Goal: Task Accomplishment & Management: Use online tool/utility

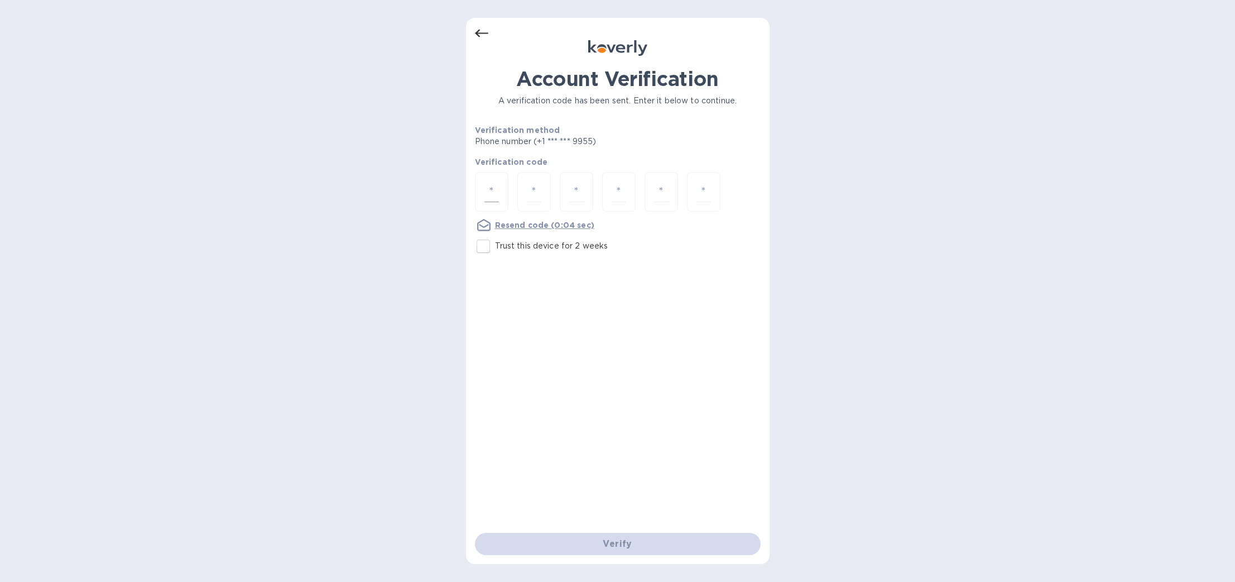
click at [479, 192] on div at bounding box center [491, 192] width 33 height 40
type input "2"
type input "4"
type input "2"
type input "6"
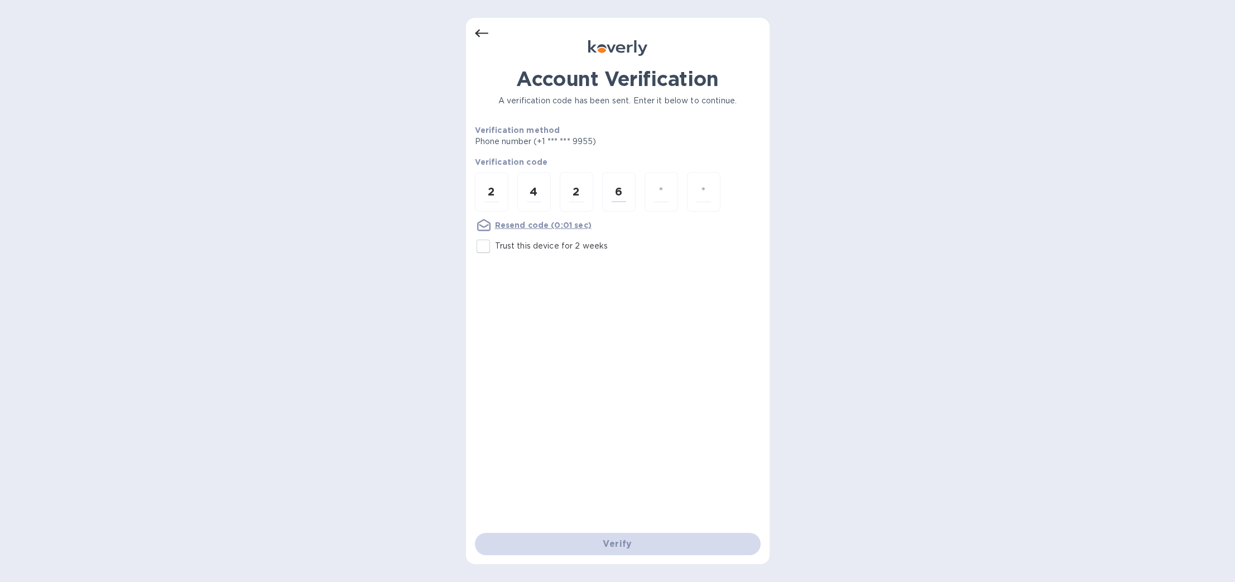
type input "5"
type input "0"
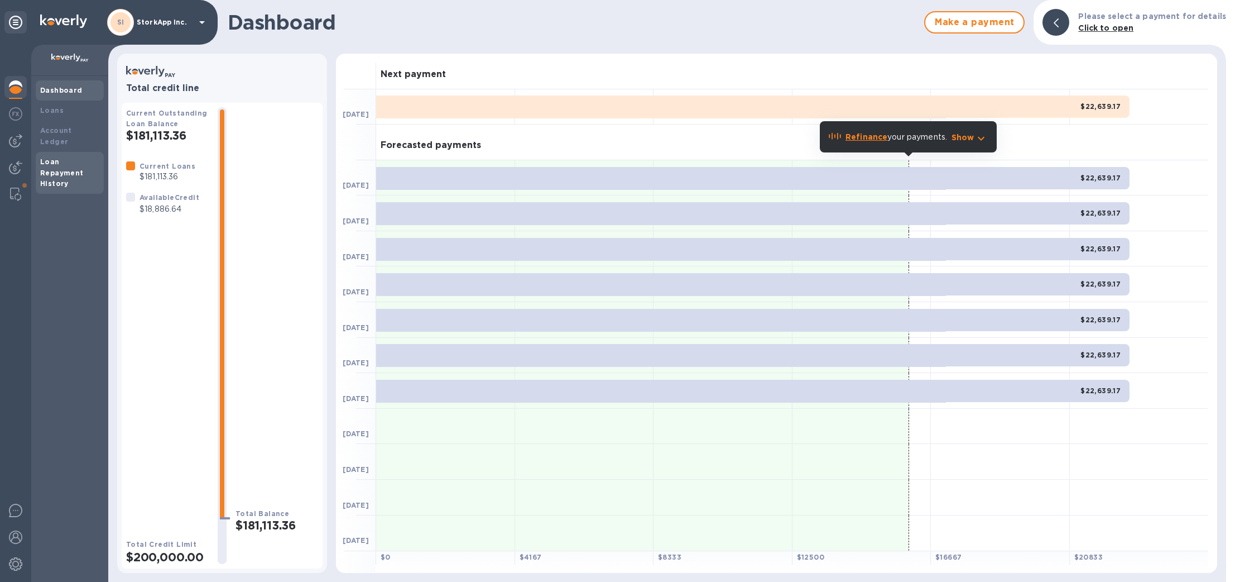
click at [57, 167] on div "Loan Repayment History" at bounding box center [69, 172] width 59 height 33
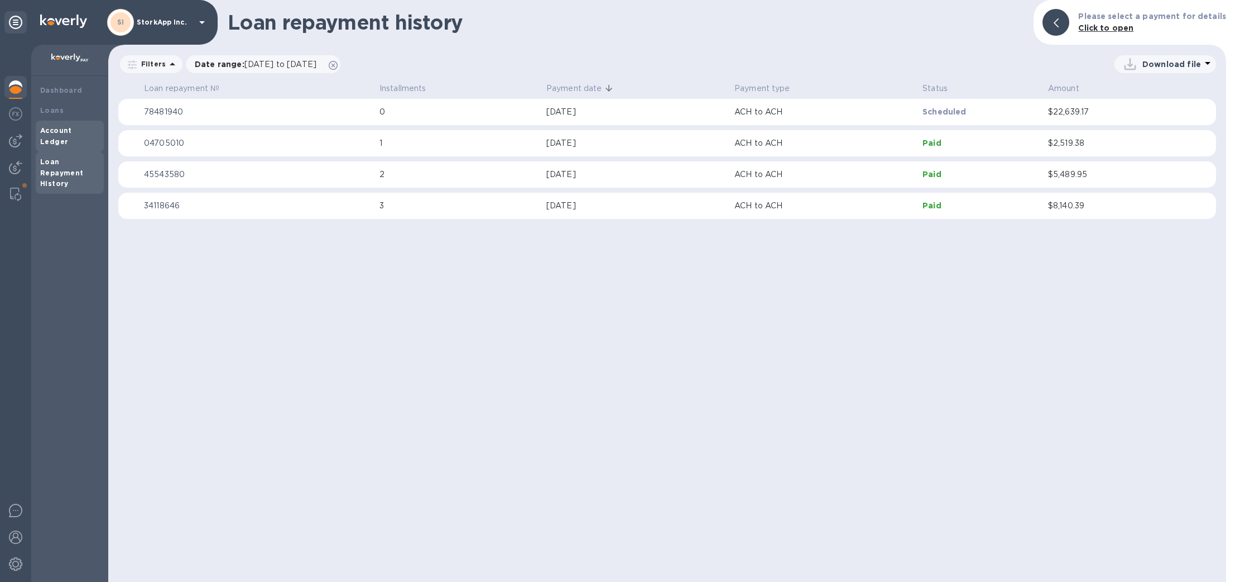
click at [53, 131] on b "Account Ledger" at bounding box center [56, 136] width 32 height 20
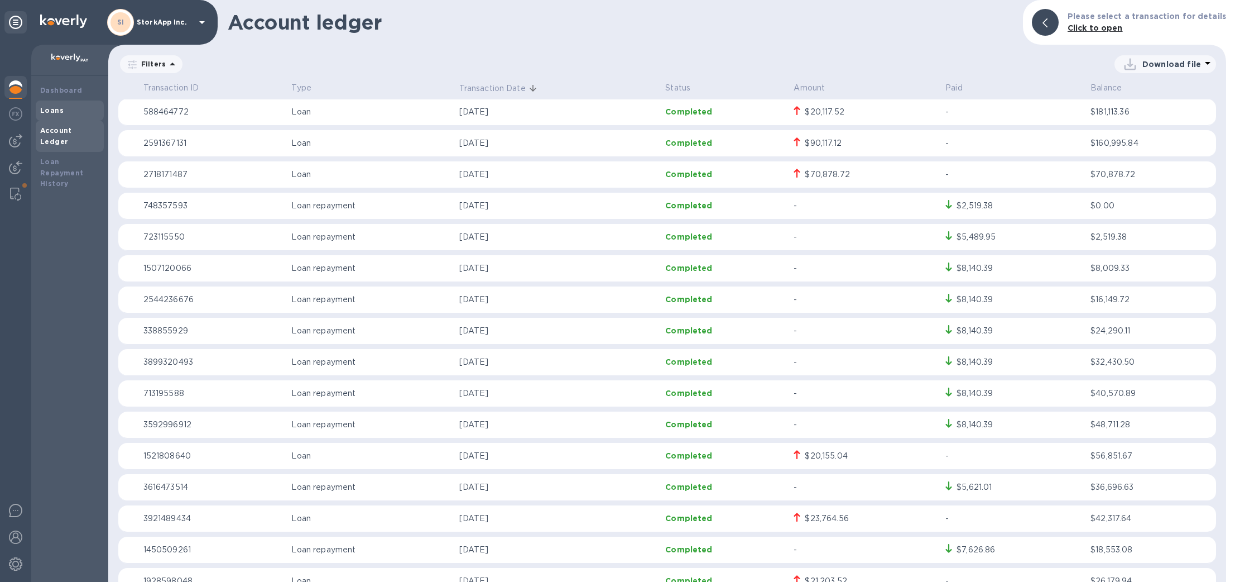
click at [54, 111] on b "Loans" at bounding box center [51, 110] width 23 height 8
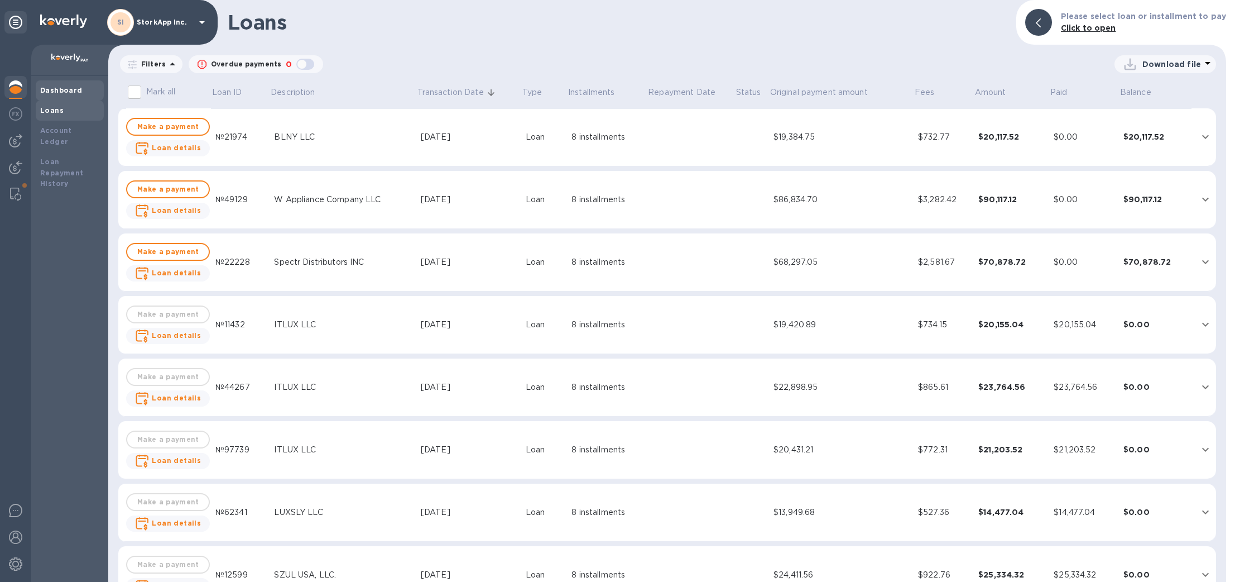
click at [57, 86] on b "Dashboard" at bounding box center [61, 90] width 42 height 8
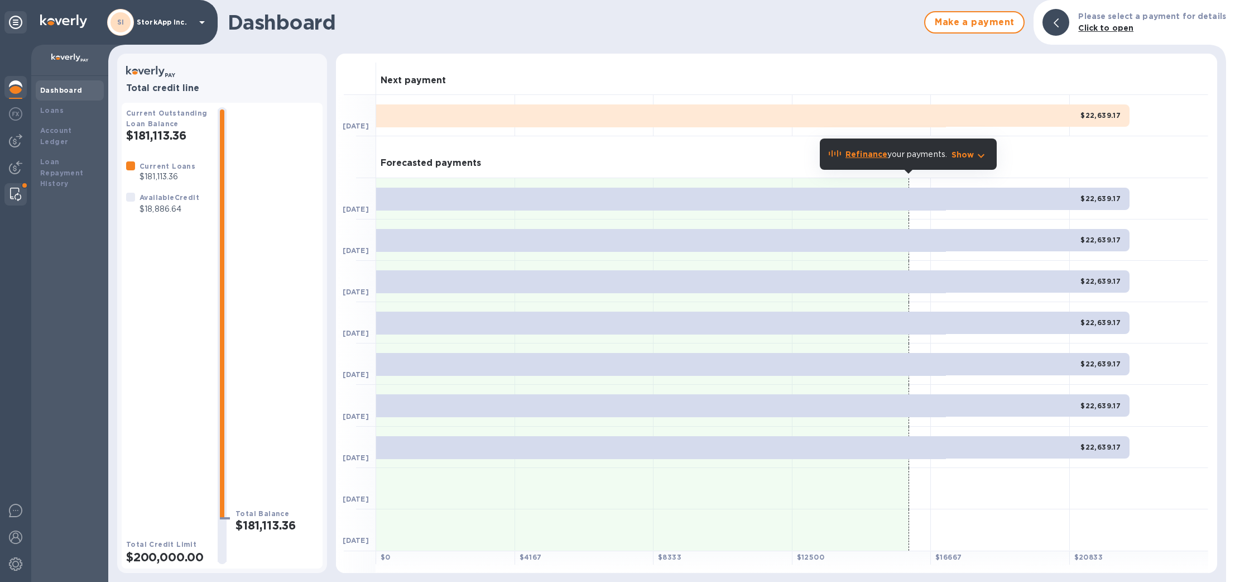
click at [9, 196] on div at bounding box center [16, 194] width 20 height 22
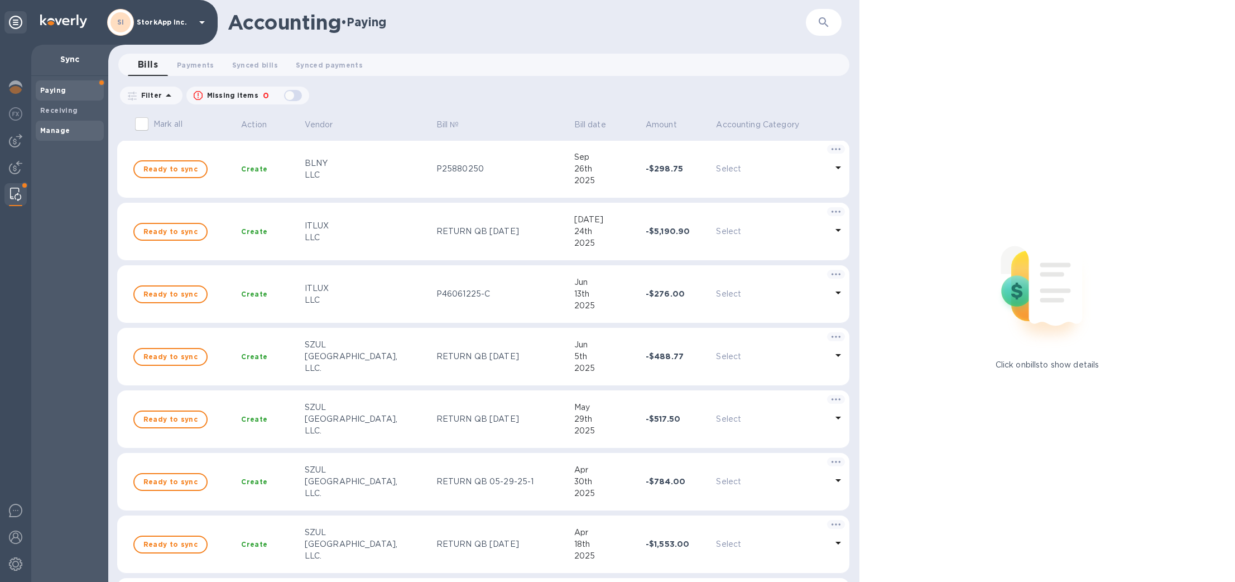
click at [51, 126] on b "Manage" at bounding box center [55, 130] width 30 height 8
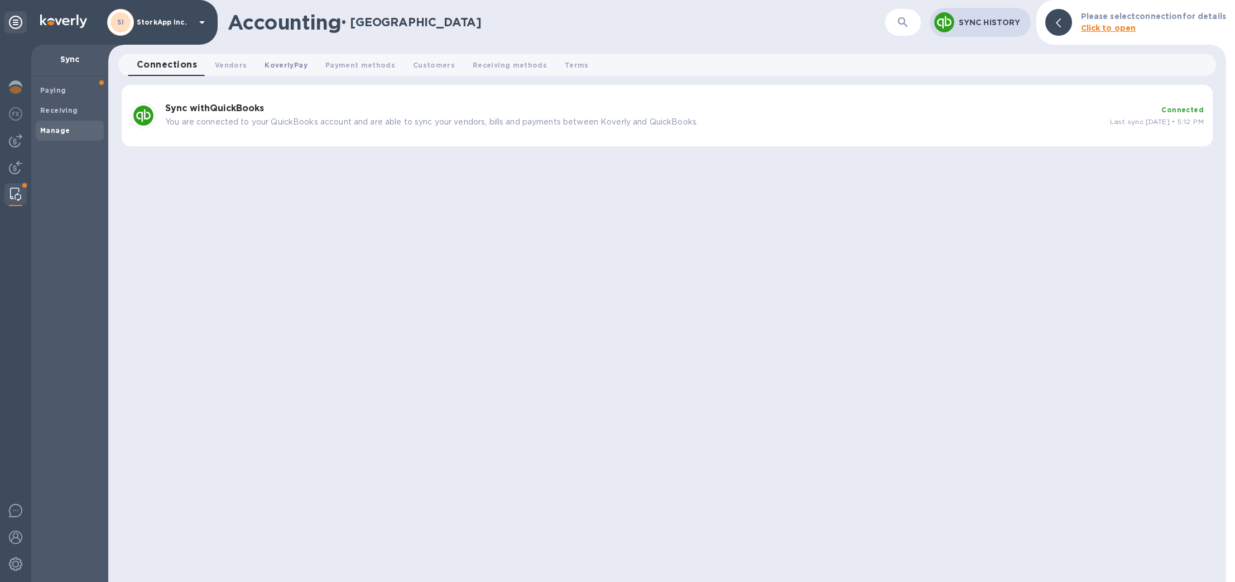
click at [285, 70] on span "KoverlyPay 0" at bounding box center [286, 65] width 42 height 12
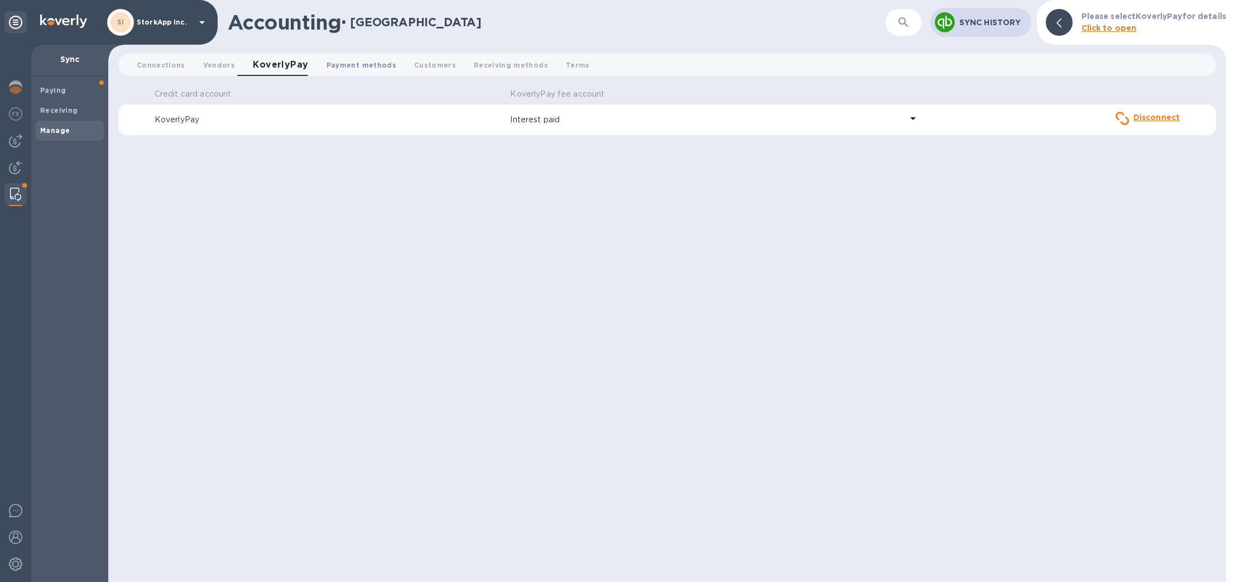
click at [336, 60] on span "Payment methods 0" at bounding box center [361, 65] width 70 height 12
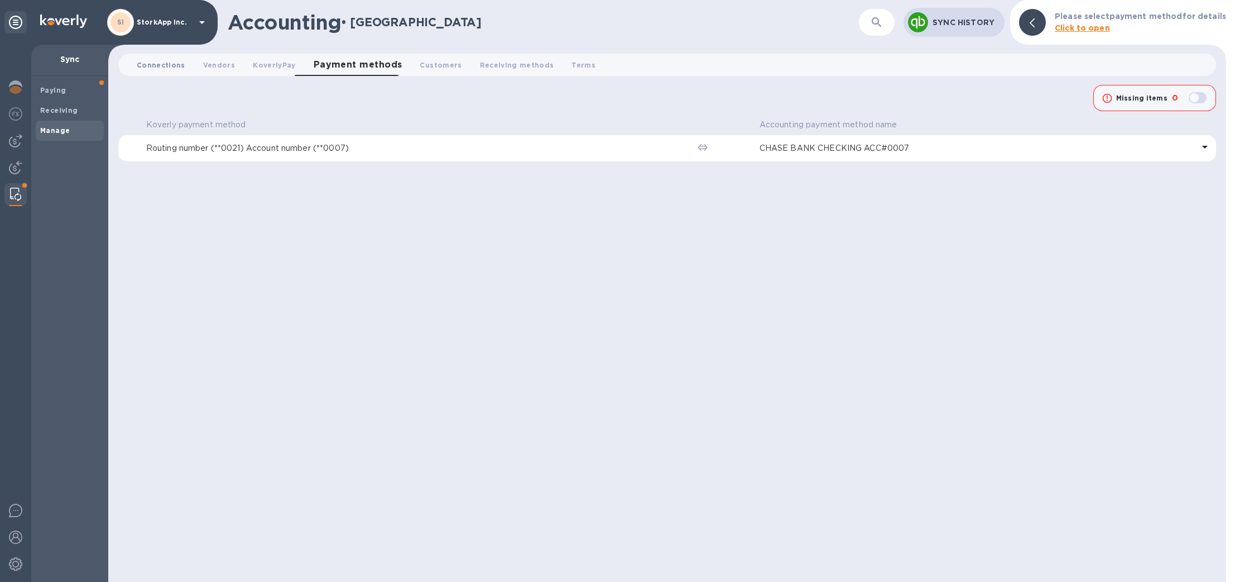
click at [160, 67] on span "Connections 0" at bounding box center [161, 65] width 49 height 12
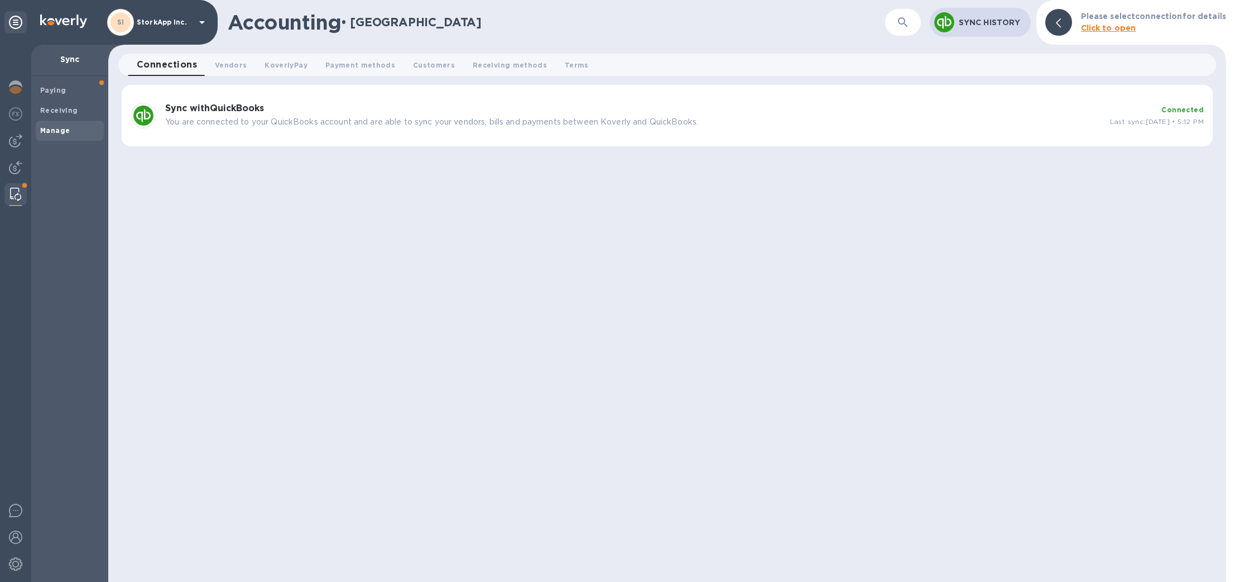
click at [227, 108] on b "Sync with QuickBooks" at bounding box center [214, 108] width 99 height 11
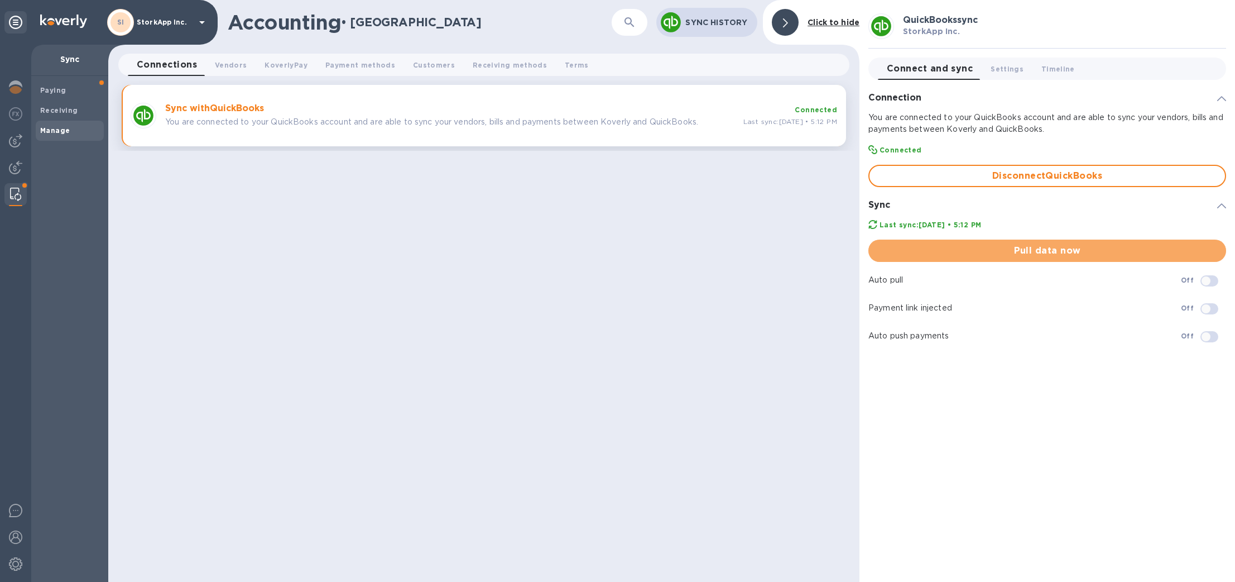
click at [1007, 244] on span "Pull data now" at bounding box center [1047, 250] width 340 height 13
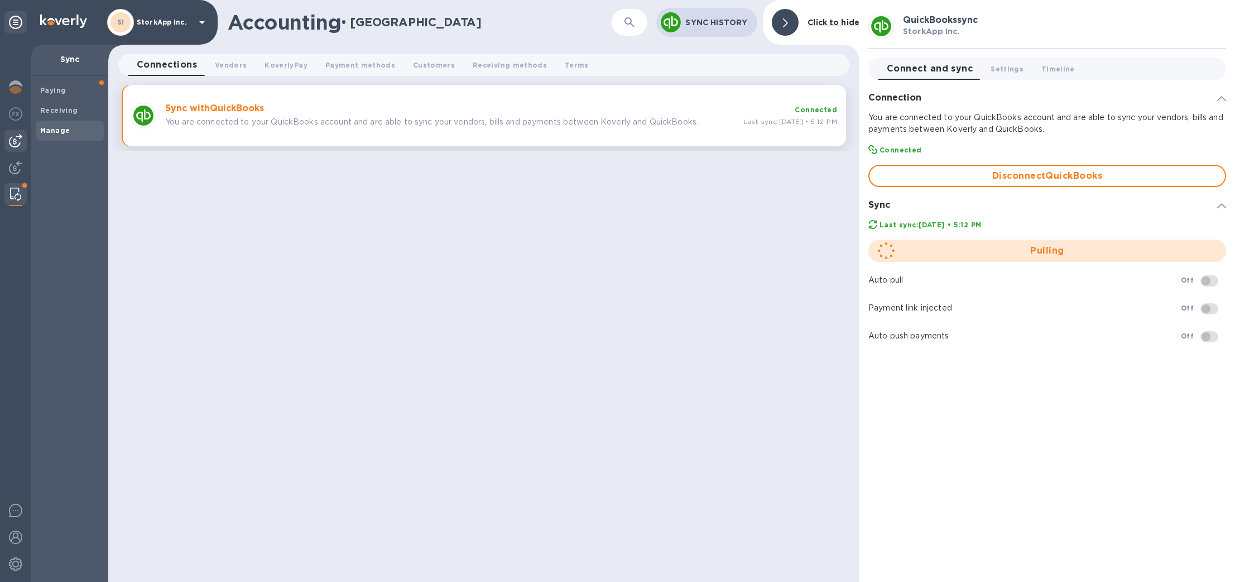
click at [16, 138] on img at bounding box center [15, 140] width 13 height 13
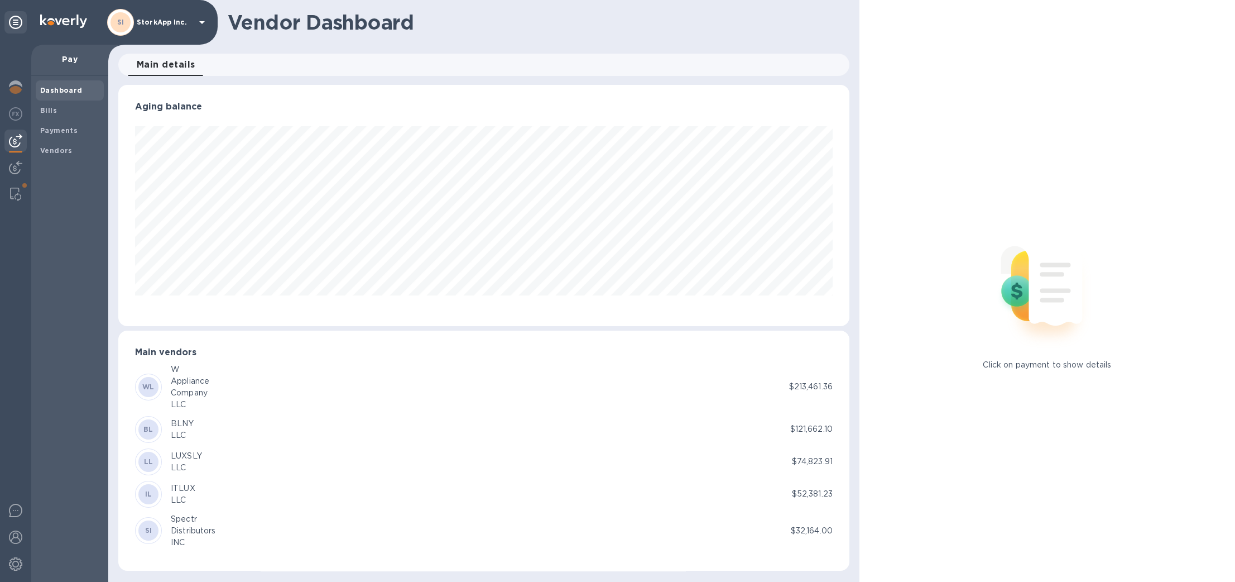
scroll to position [241, 731]
click at [59, 125] on span "Payments" at bounding box center [58, 130] width 37 height 11
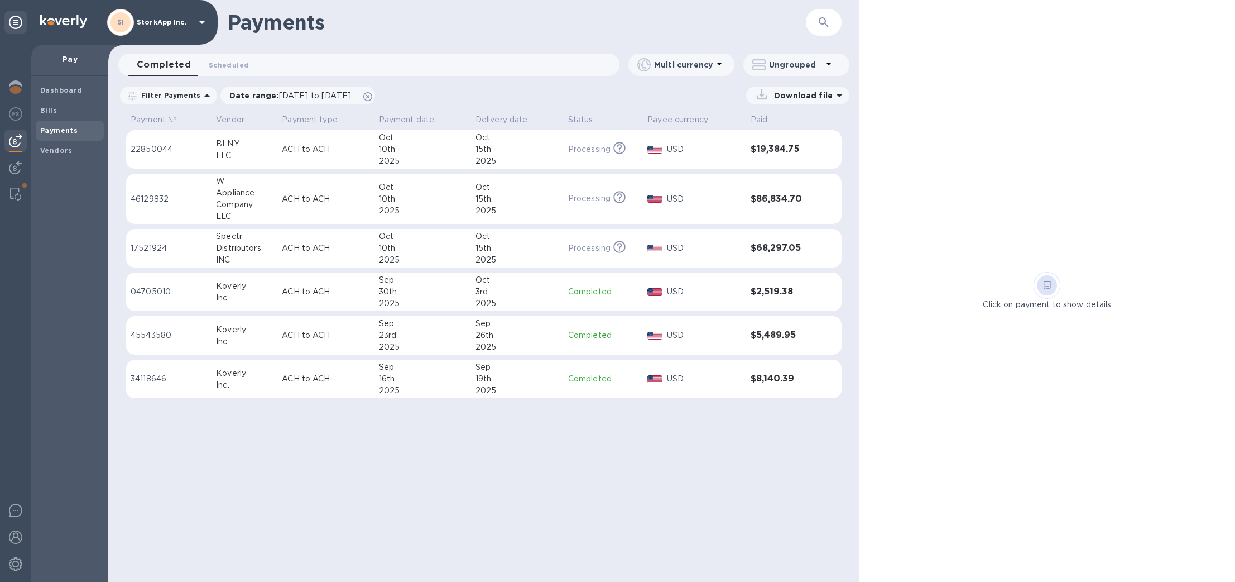
click at [233, 380] on div "Inc." at bounding box center [244, 385] width 57 height 12
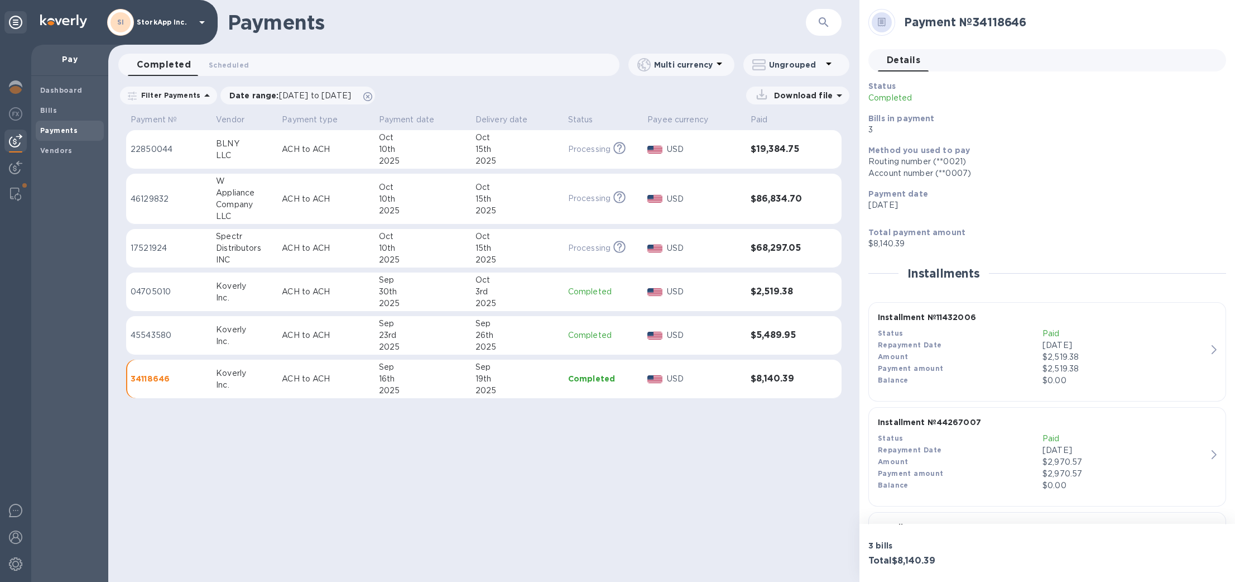
click at [230, 155] on div "LLC" at bounding box center [244, 156] width 57 height 12
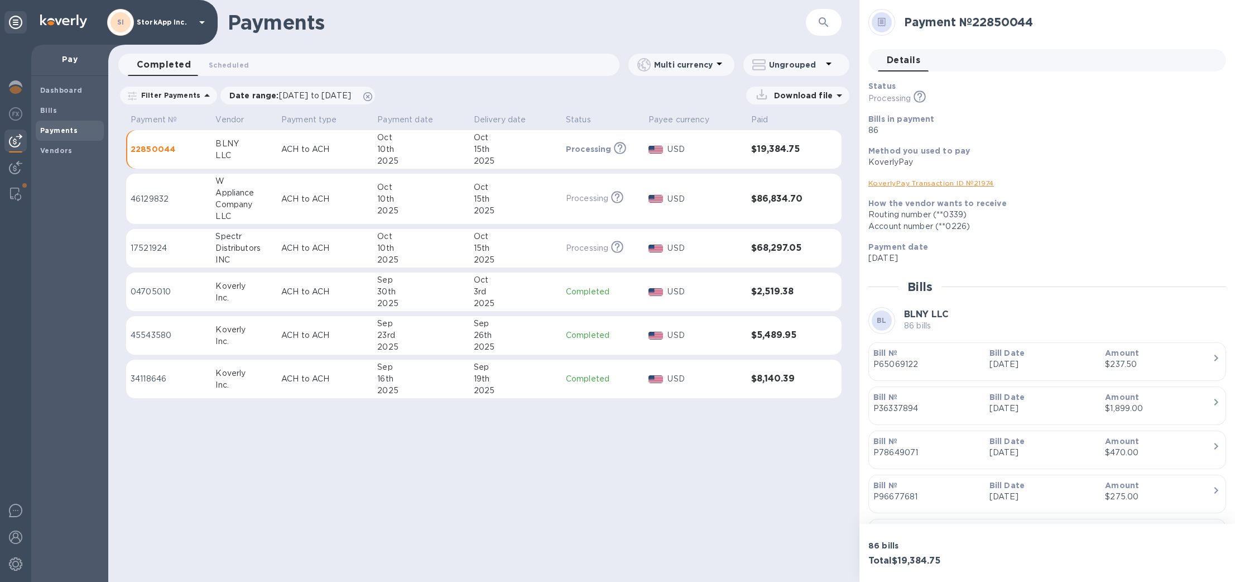
click at [308, 150] on p "ACH to ACH" at bounding box center [324, 149] width 87 height 12
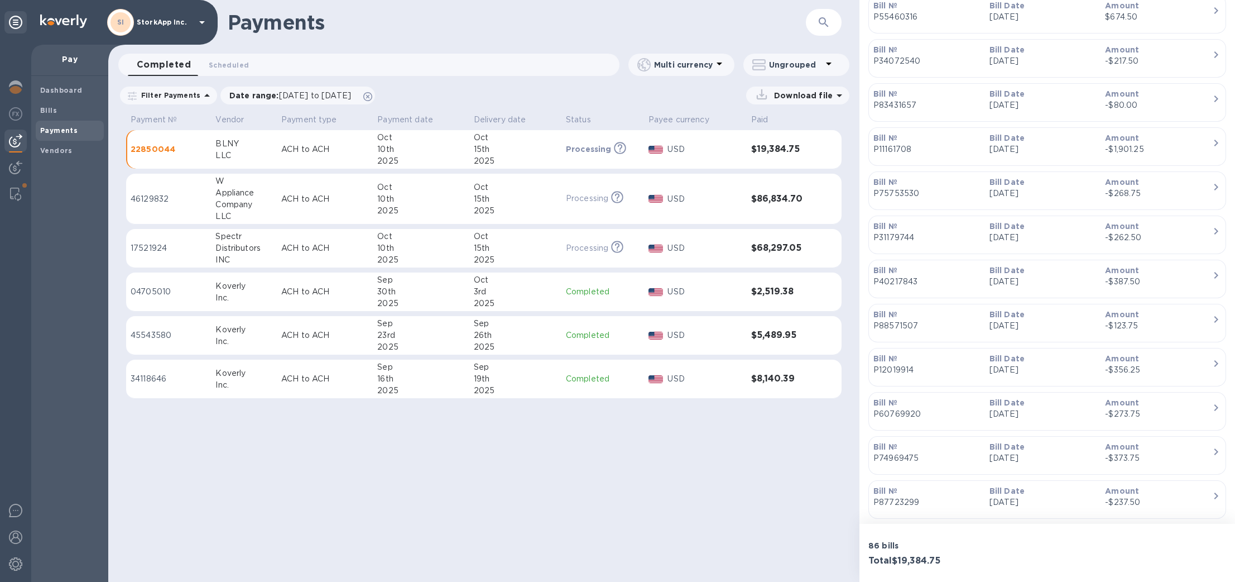
scroll to position [2903, 0]
click at [243, 70] on span "Scheduled 0" at bounding box center [229, 65] width 40 height 12
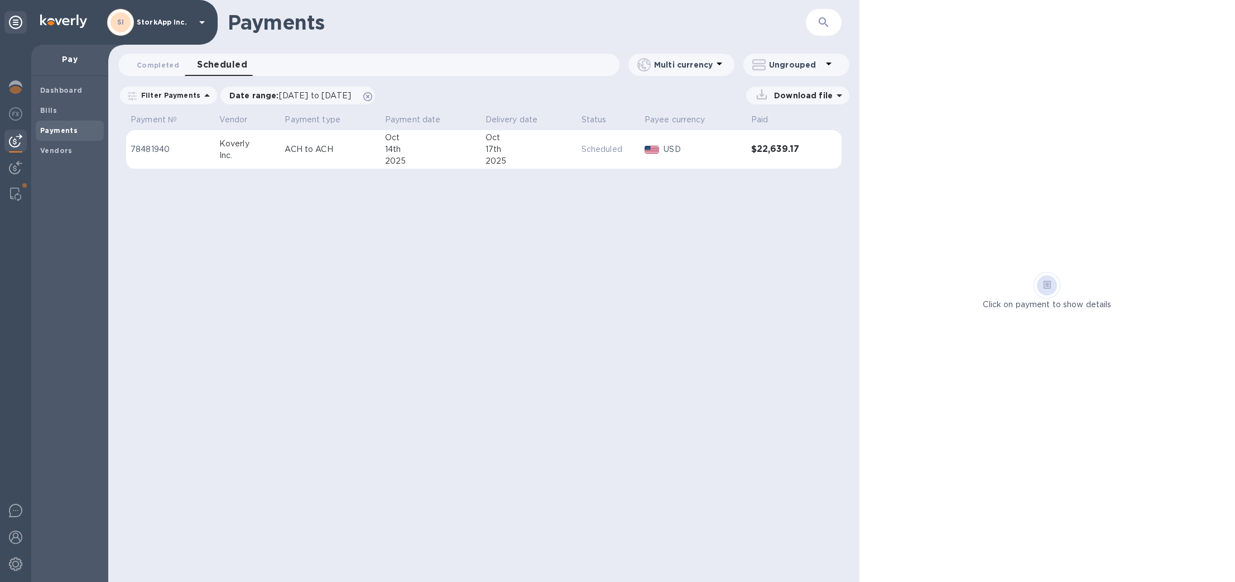
click at [215, 144] on td "Koverly Inc." at bounding box center [248, 149] width 66 height 39
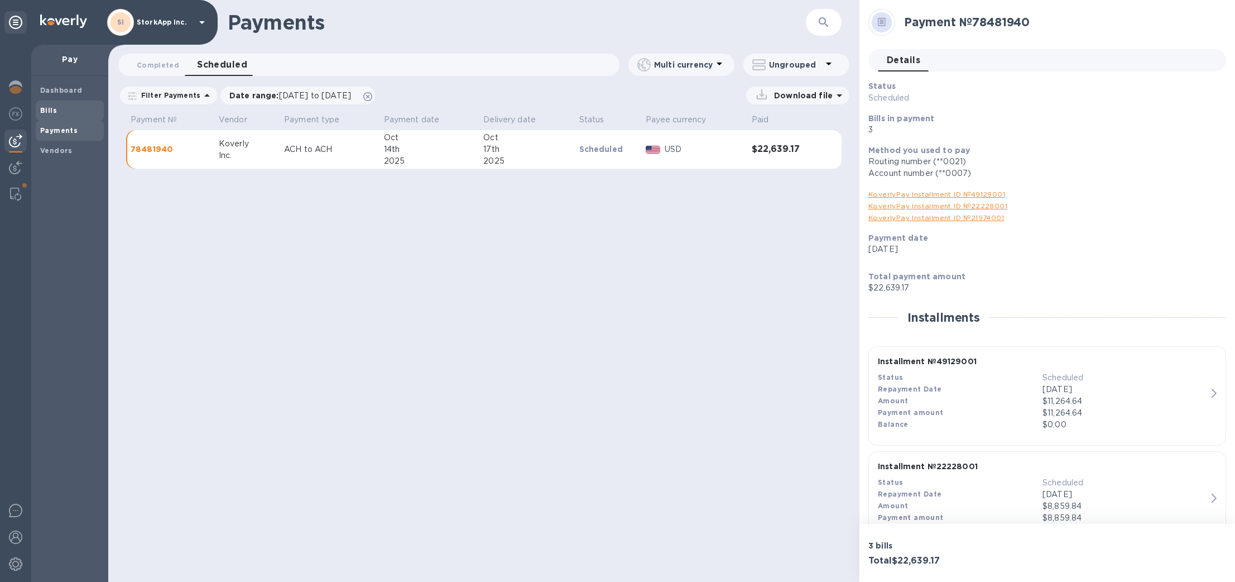
click at [42, 114] on span "Bills" at bounding box center [48, 110] width 17 height 11
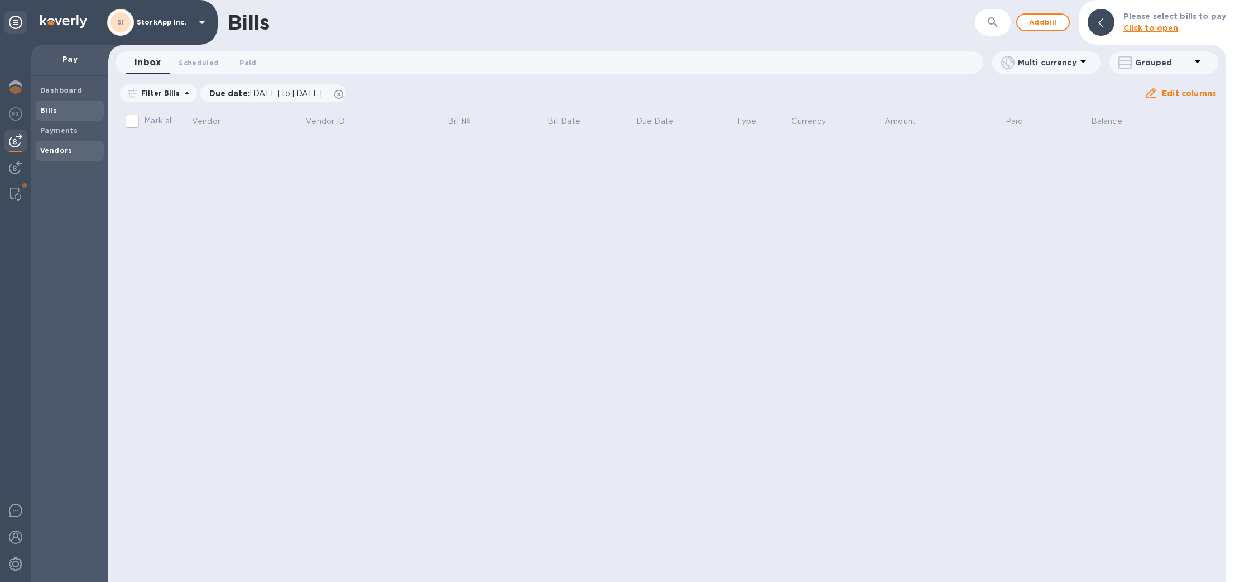
click at [56, 150] on b "Vendors" at bounding box center [56, 150] width 32 height 8
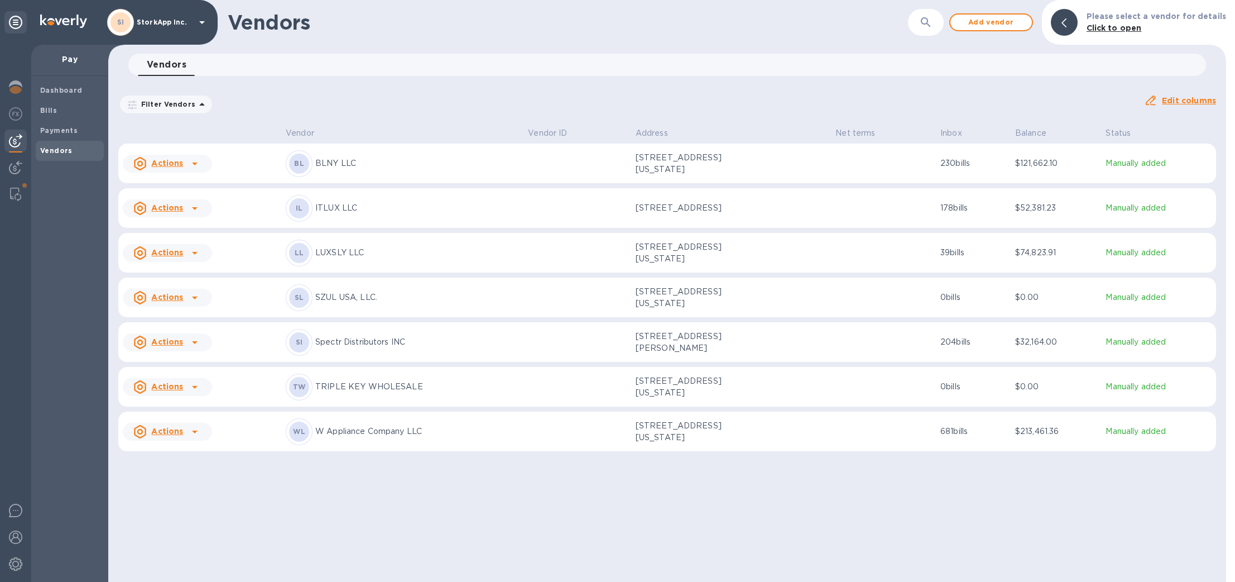
click at [16, 140] on img at bounding box center [15, 140] width 13 height 13
click at [161, 21] on p "StorkApp Inc." at bounding box center [165, 22] width 56 height 8
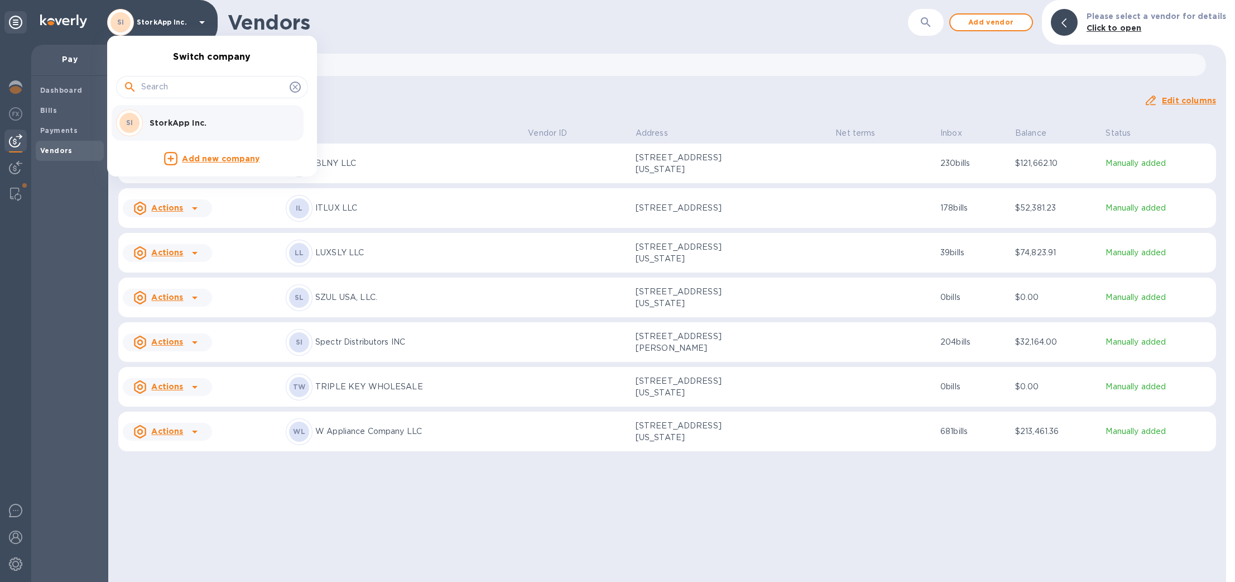
click at [161, 21] on div at bounding box center [617, 291] width 1235 height 582
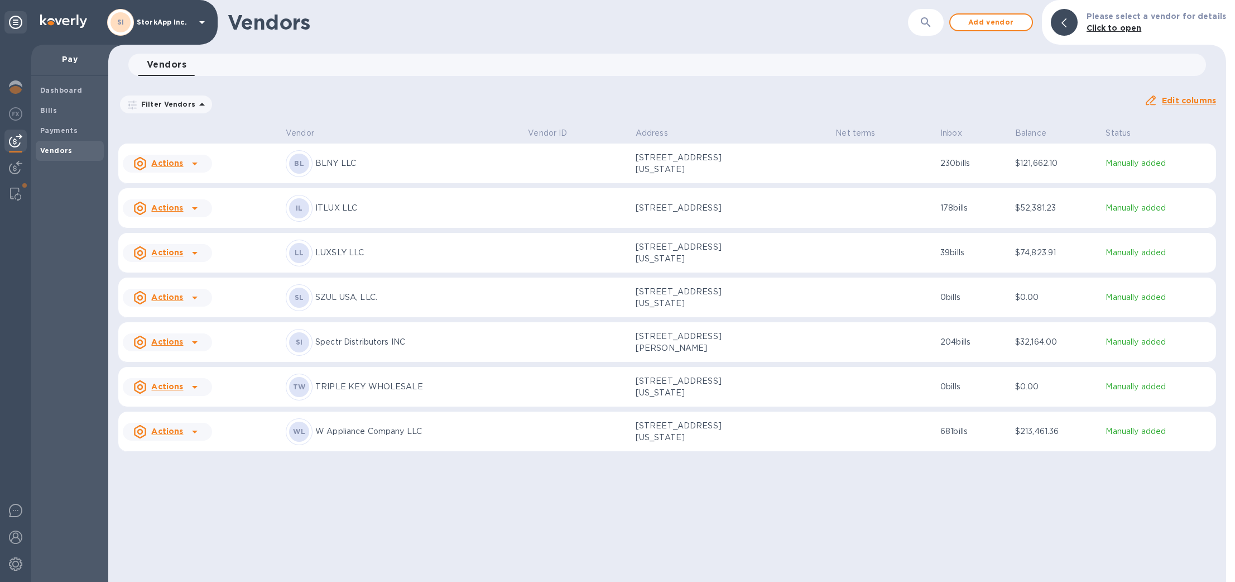
drag, startPoint x: 54, startPoint y: 66, endPoint x: 62, endPoint y: 60, distance: 10.3
click at [56, 63] on div "Pay" at bounding box center [69, 60] width 77 height 31
click at [62, 60] on p "Pay" at bounding box center [69, 59] width 59 height 11
click at [51, 105] on span "Bills" at bounding box center [48, 110] width 17 height 11
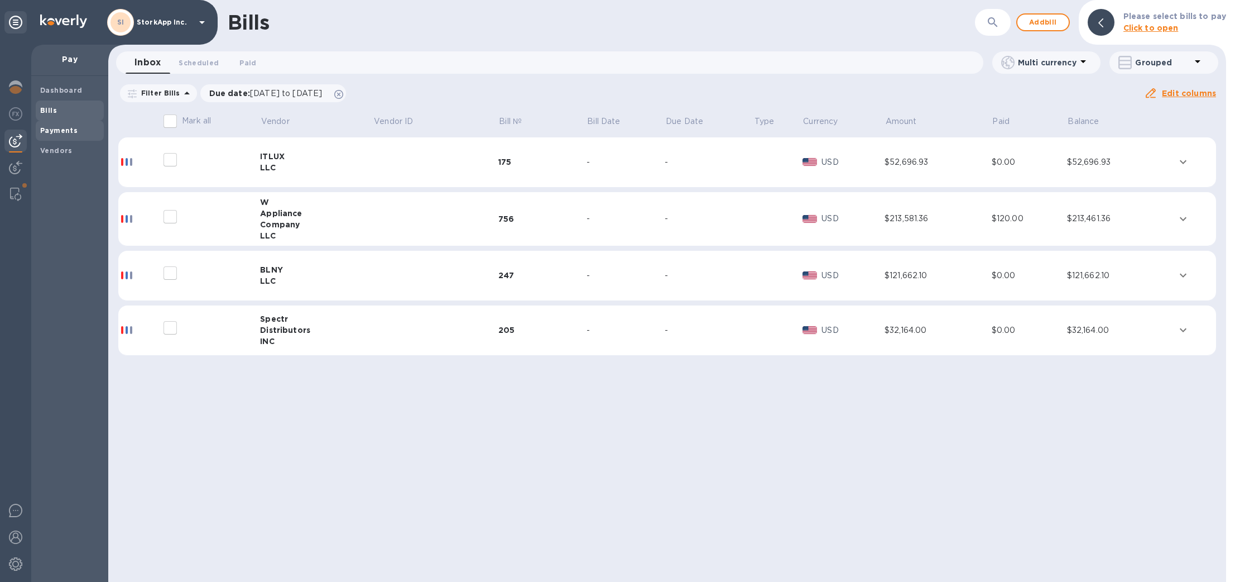
click at [57, 130] on b "Payments" at bounding box center [58, 130] width 37 height 8
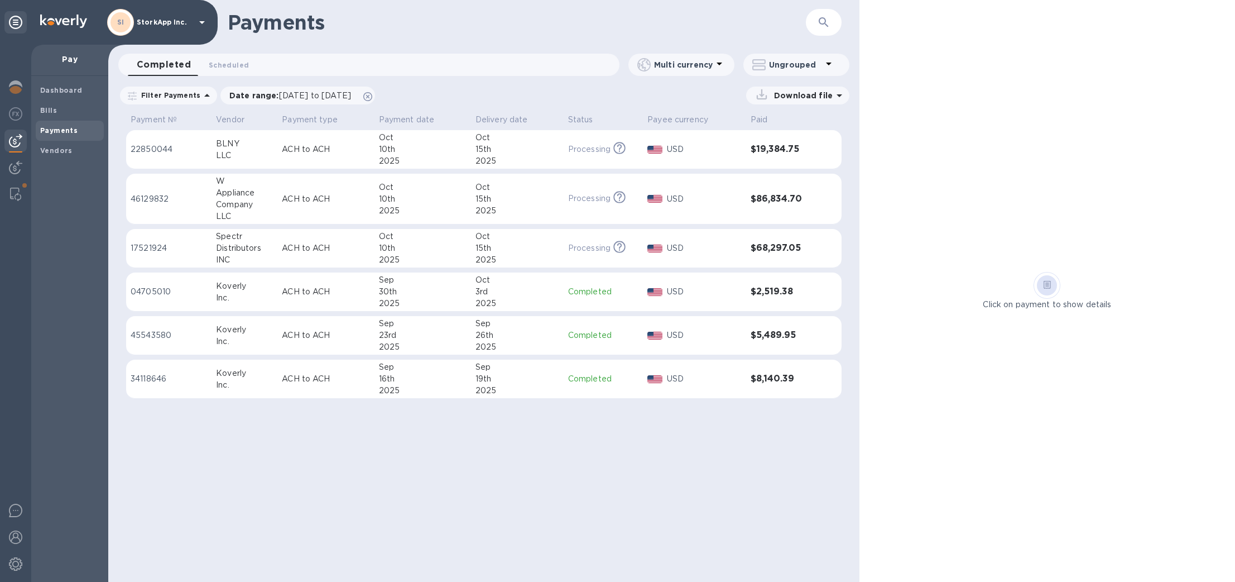
click at [1004, 278] on div at bounding box center [1047, 285] width 376 height 27
click at [1049, 282] on icon at bounding box center [1048, 285] width 8 height 8
click at [10, 195] on img at bounding box center [15, 194] width 11 height 13
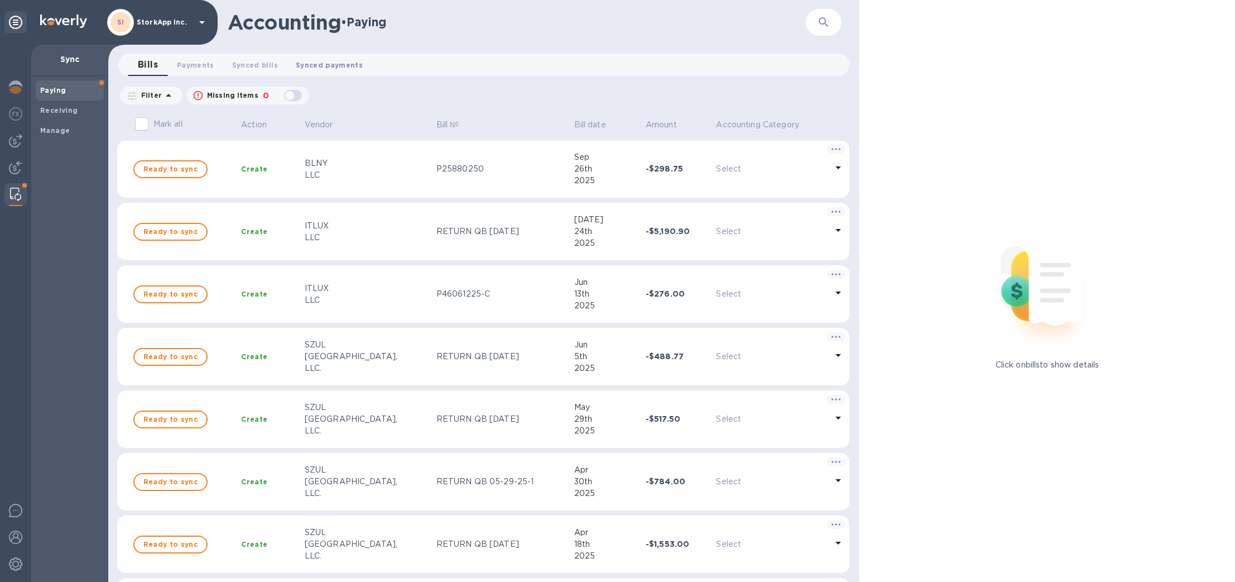
click at [314, 64] on span "Synced payments 0" at bounding box center [329, 65] width 67 height 12
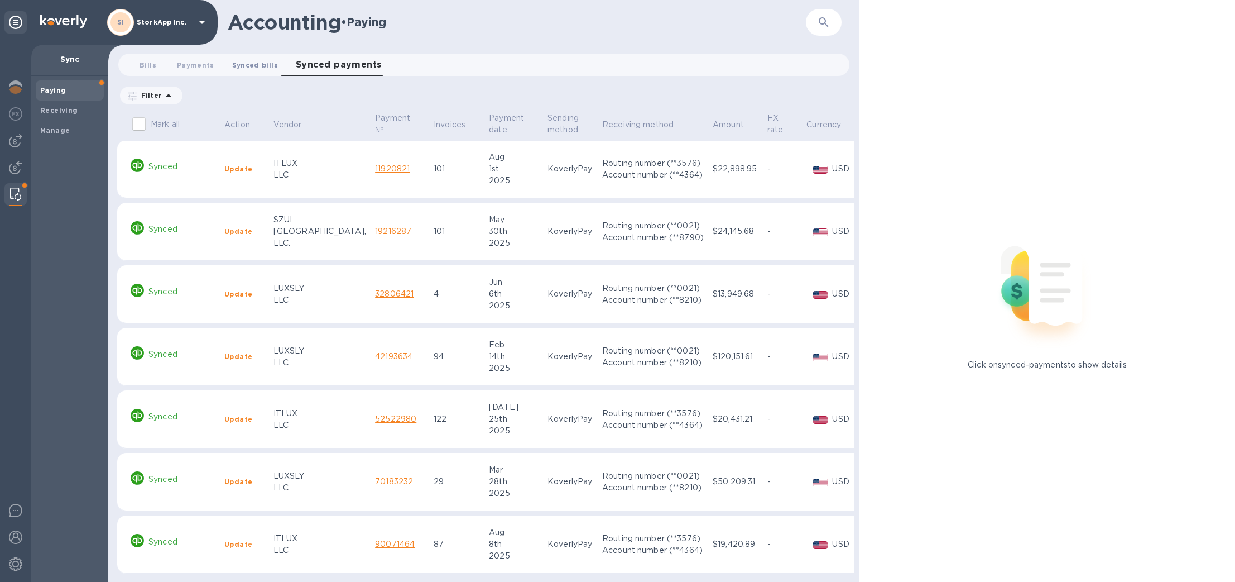
click at [251, 65] on span "Synced bills 0" at bounding box center [255, 65] width 46 height 12
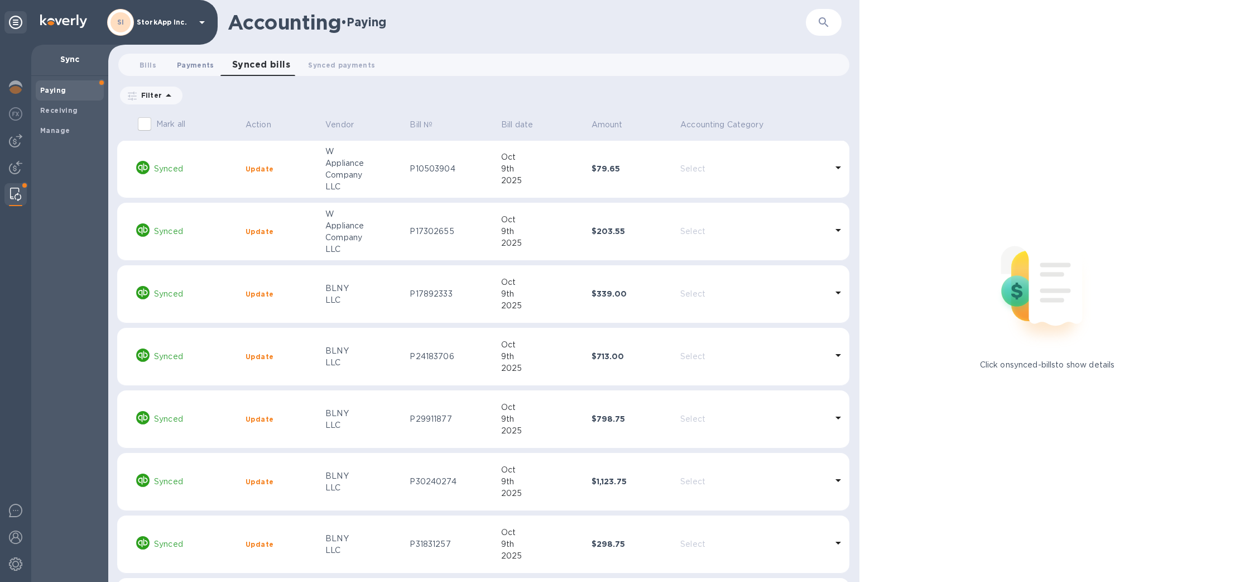
click at [187, 65] on span "Payments 0" at bounding box center [195, 65] width 37 height 12
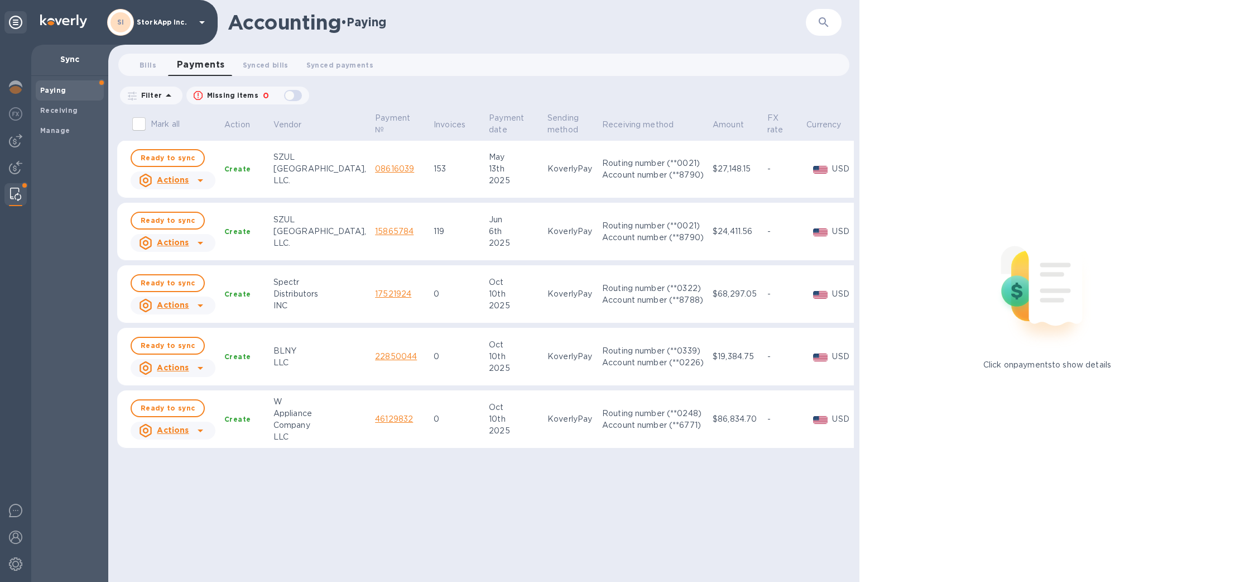
click at [217, 169] on div "Actions" at bounding box center [172, 180] width 89 height 22
click at [169, 155] on div at bounding box center [617, 291] width 1235 height 582
click at [169, 155] on span "Ready to sync" at bounding box center [168, 157] width 54 height 13
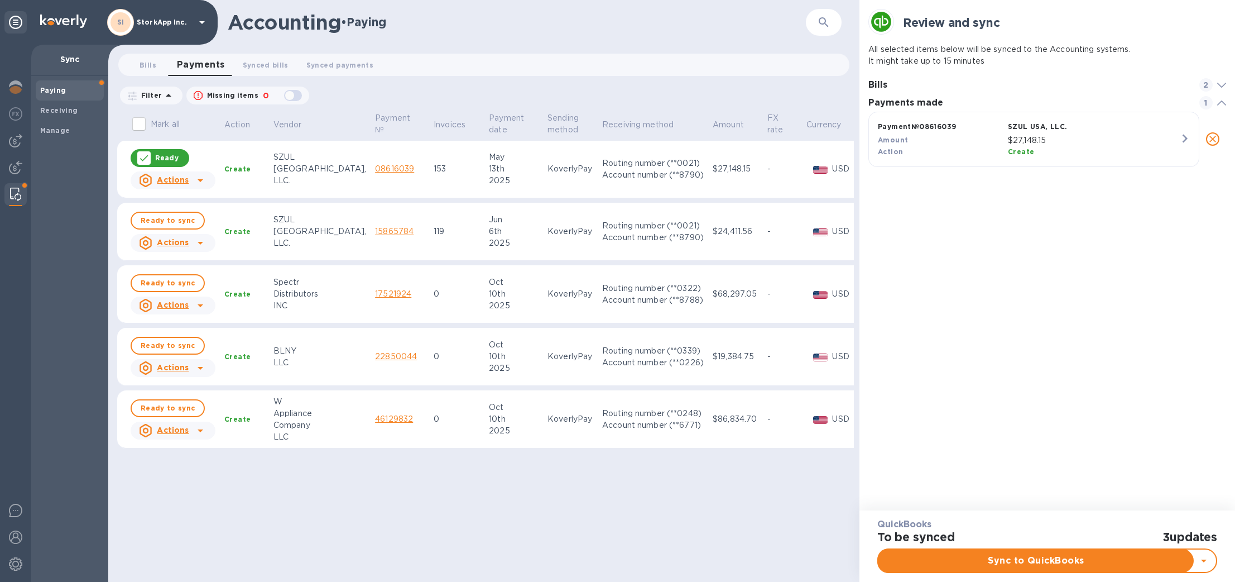
scroll to position [47, 358]
click at [247, 485] on div "Mark all Action Vendor Payment № Invoices Payment date Sending method Receiving…" at bounding box center [485, 346] width 737 height 471
click at [141, 151] on div at bounding box center [143, 157] width 13 height 13
click at [170, 282] on span "Ready to sync" at bounding box center [168, 282] width 54 height 13
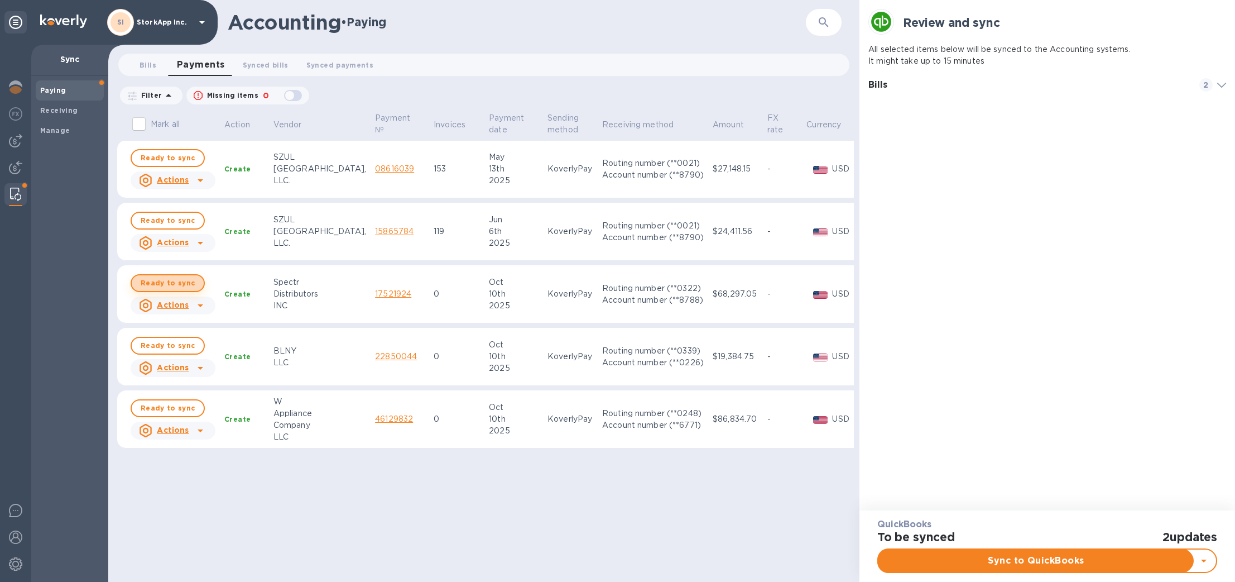
click at [170, 282] on span "Ready to sync" at bounding box center [168, 282] width 54 height 13
click at [56, 108] on b "Receiving" at bounding box center [59, 110] width 38 height 8
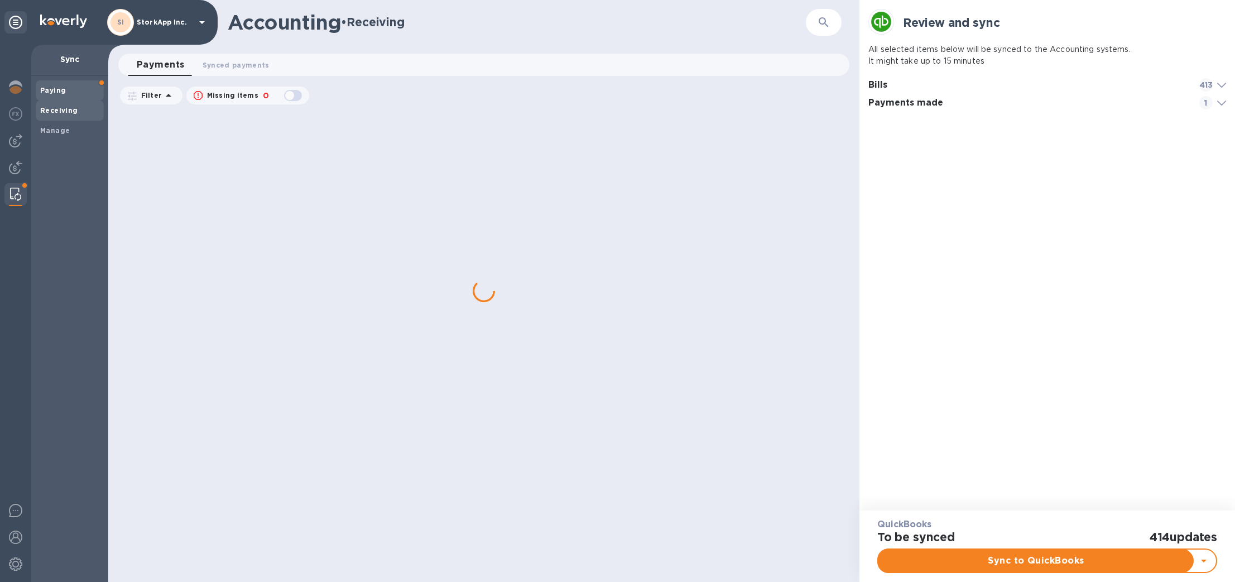
scroll to position [5, 4]
click at [59, 91] on b "Paying" at bounding box center [53, 90] width 26 height 8
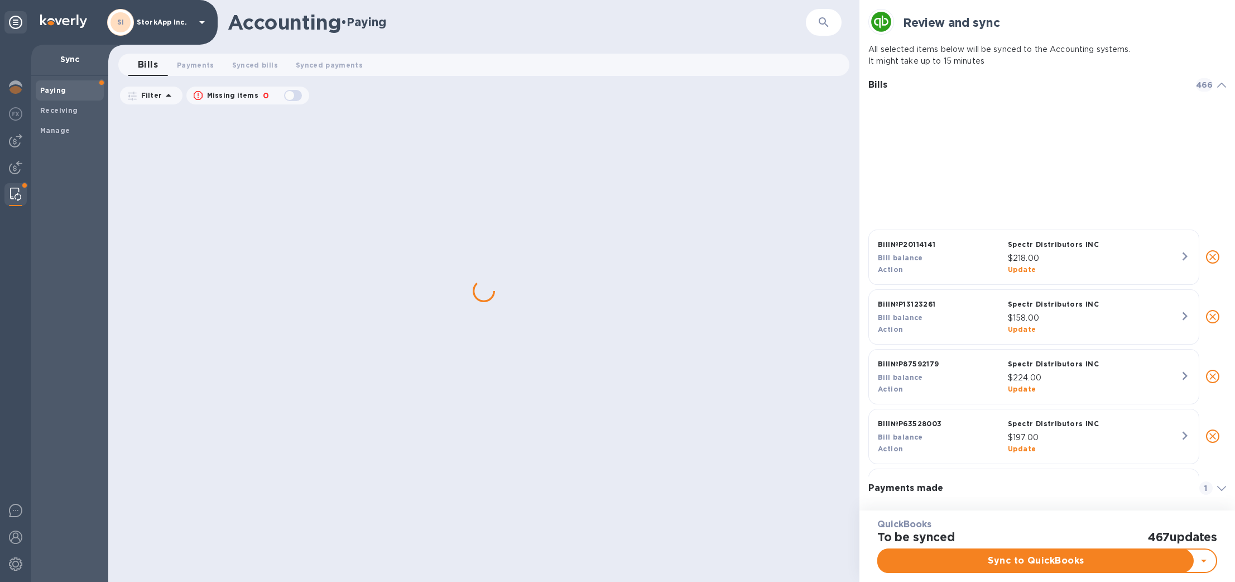
scroll to position [18147, 0]
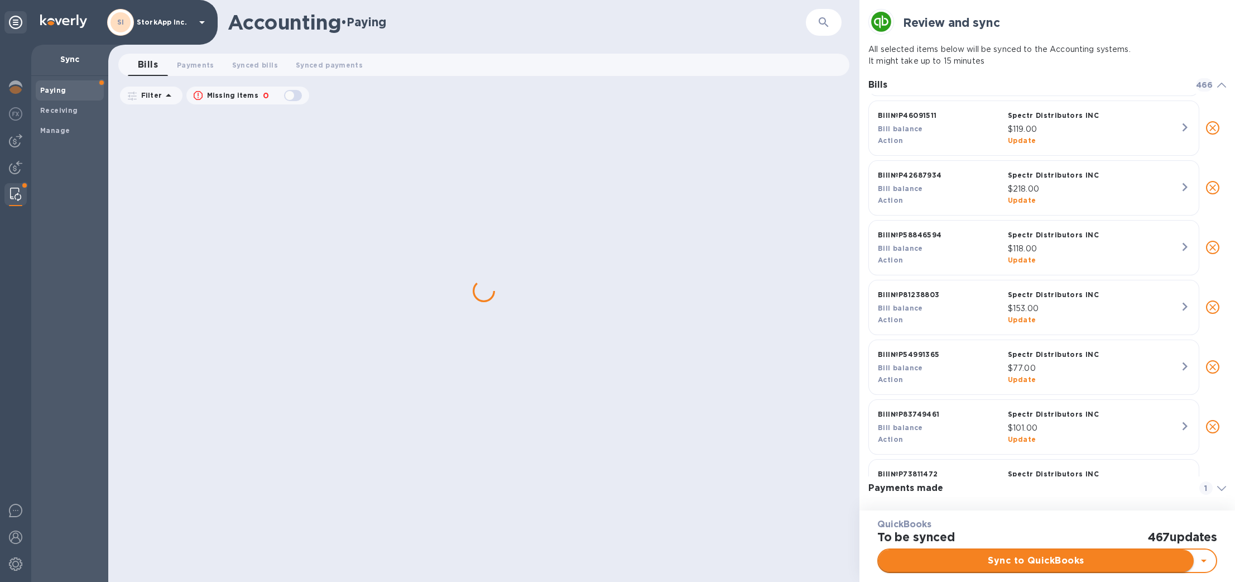
click at [1044, 565] on span "Sync to QuickBooks" at bounding box center [1035, 560] width 297 height 13
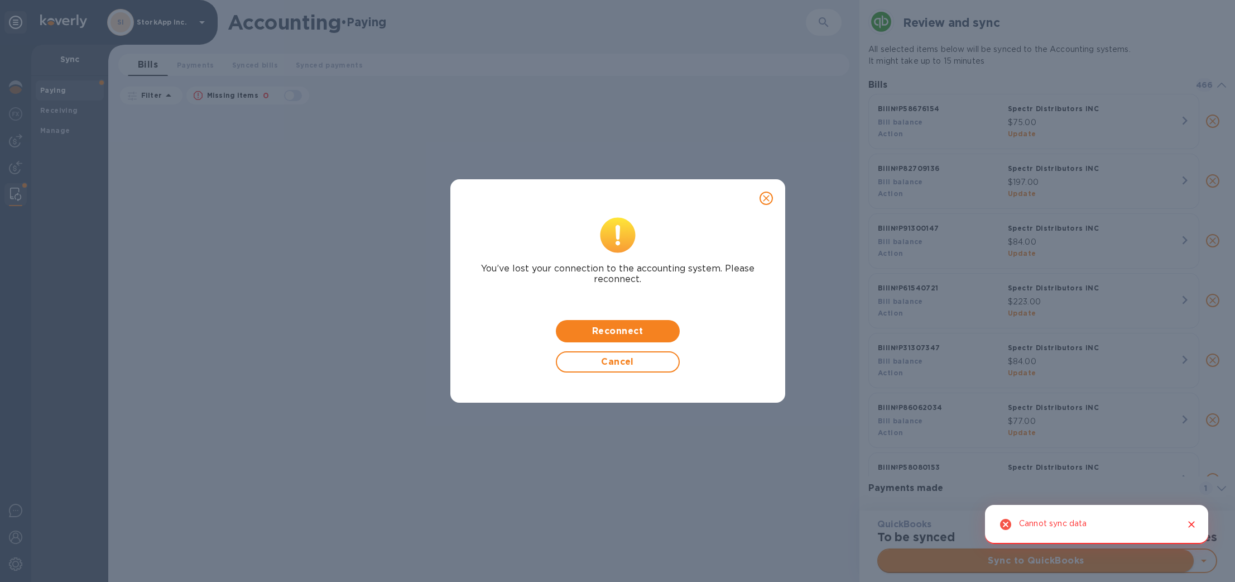
scroll to position [5, 4]
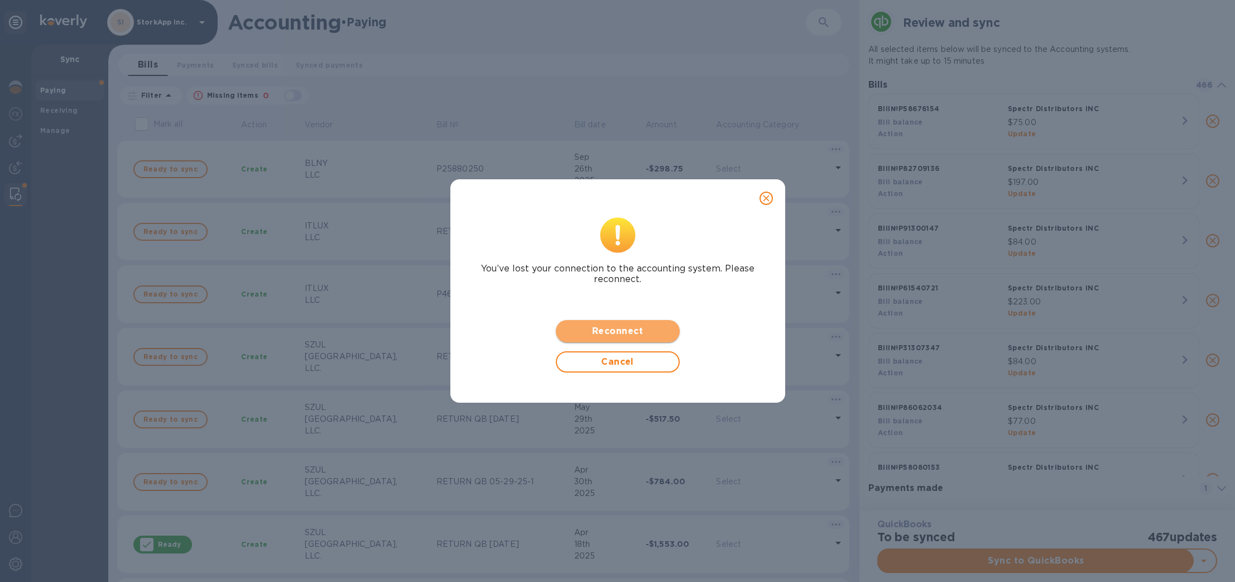
click at [636, 333] on span "Reconnect" at bounding box center [618, 330] width 106 height 13
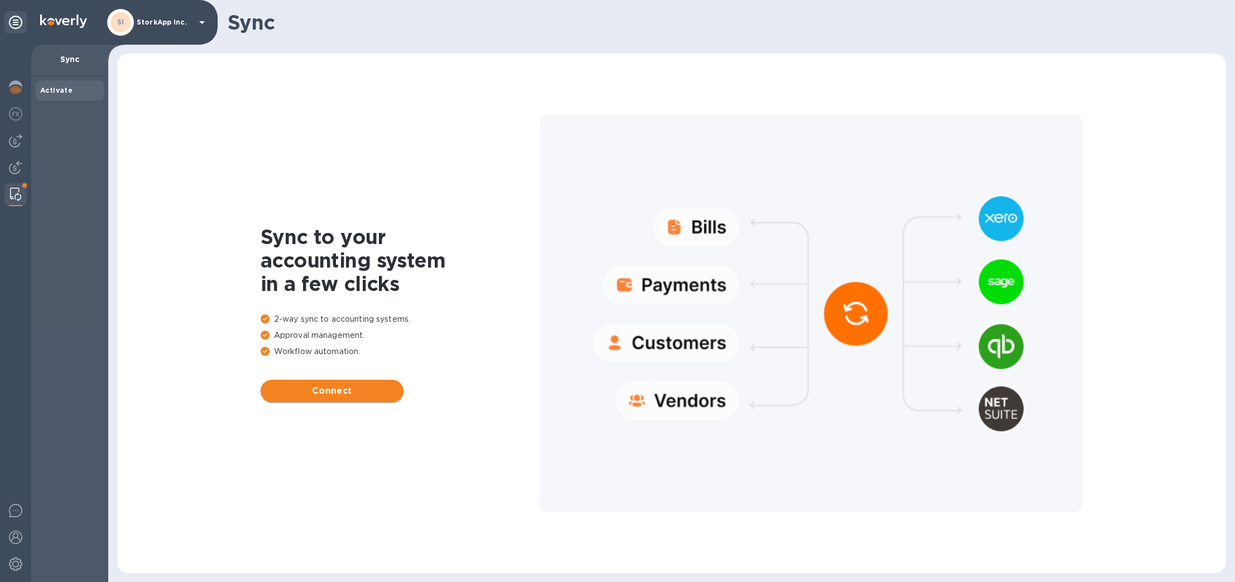
click at [352, 385] on span "Connect" at bounding box center [332, 390] width 125 height 13
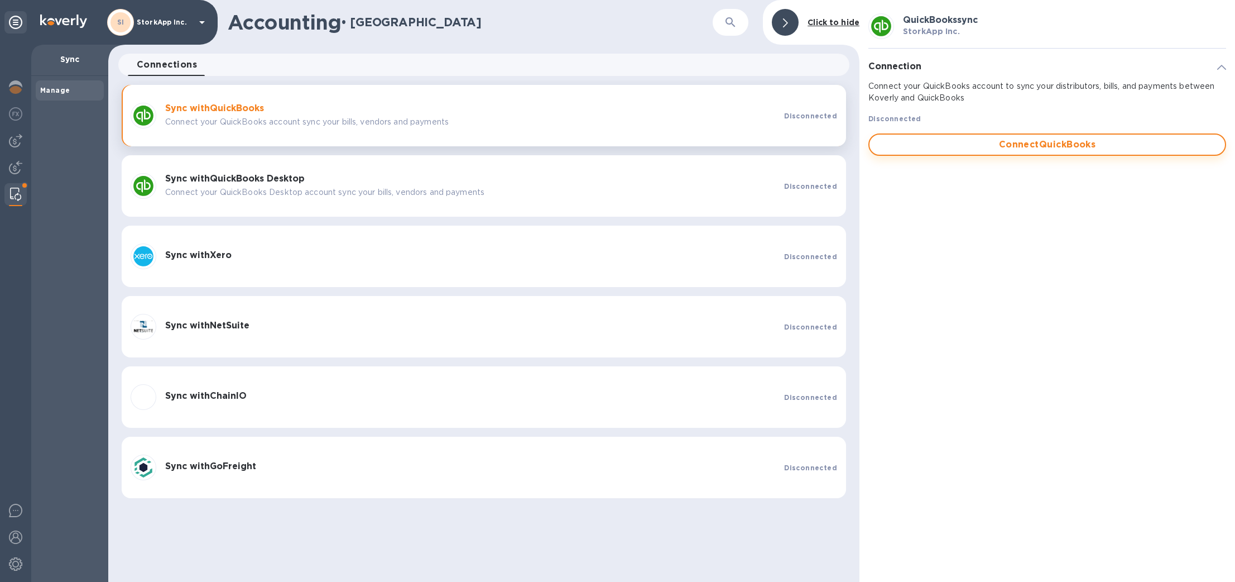
click at [997, 150] on span "Connect QuickBooks" at bounding box center [1047, 144] width 338 height 13
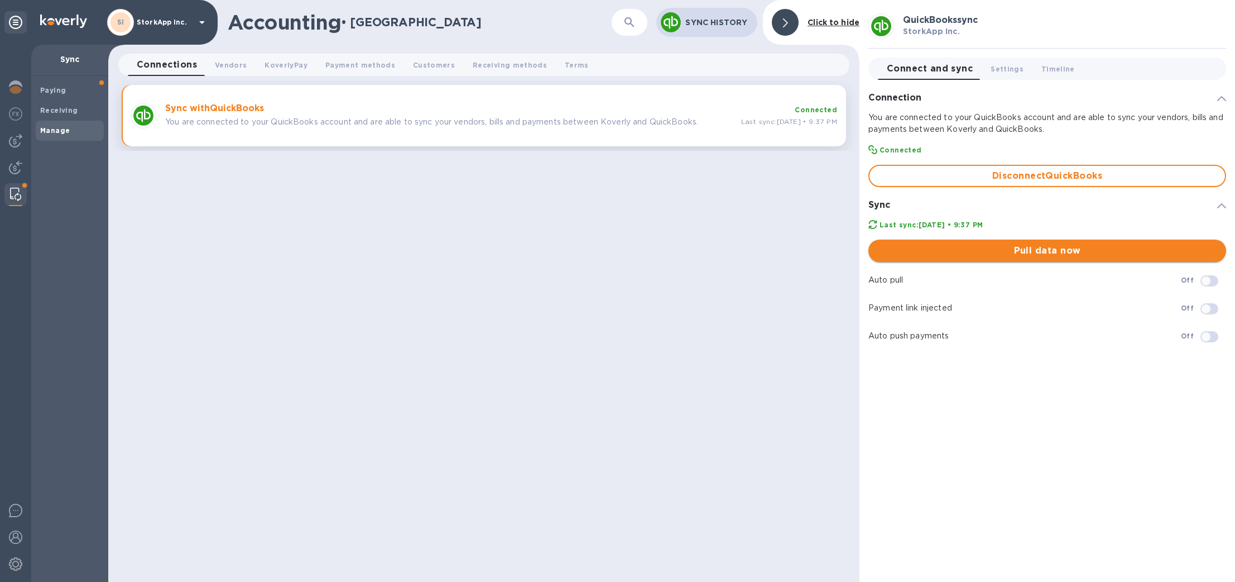
click at [1044, 250] on span "Pull data now" at bounding box center [1047, 250] width 340 height 13
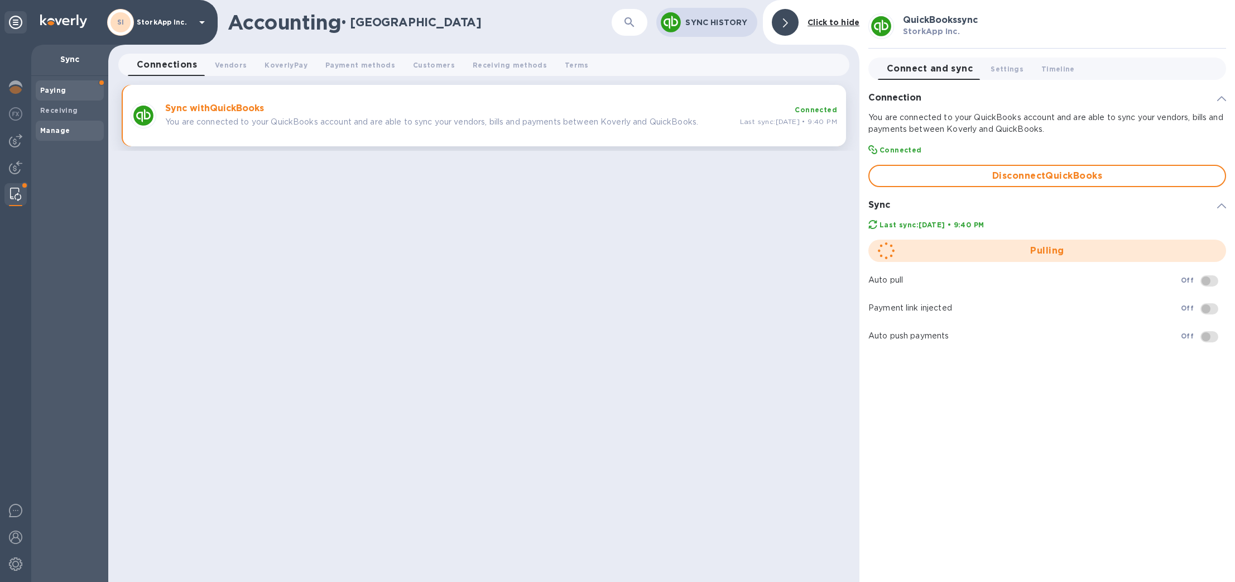
click at [47, 91] on b "Paying" at bounding box center [53, 90] width 26 height 8
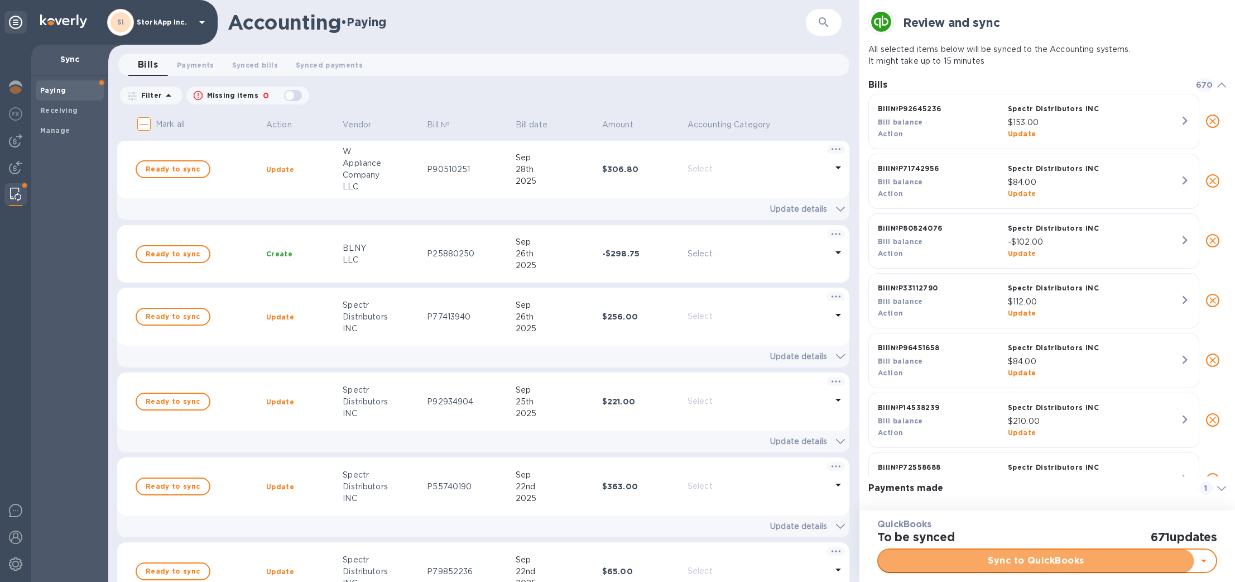
click at [990, 557] on span "Sync to QuickBooks" at bounding box center [1035, 560] width 297 height 13
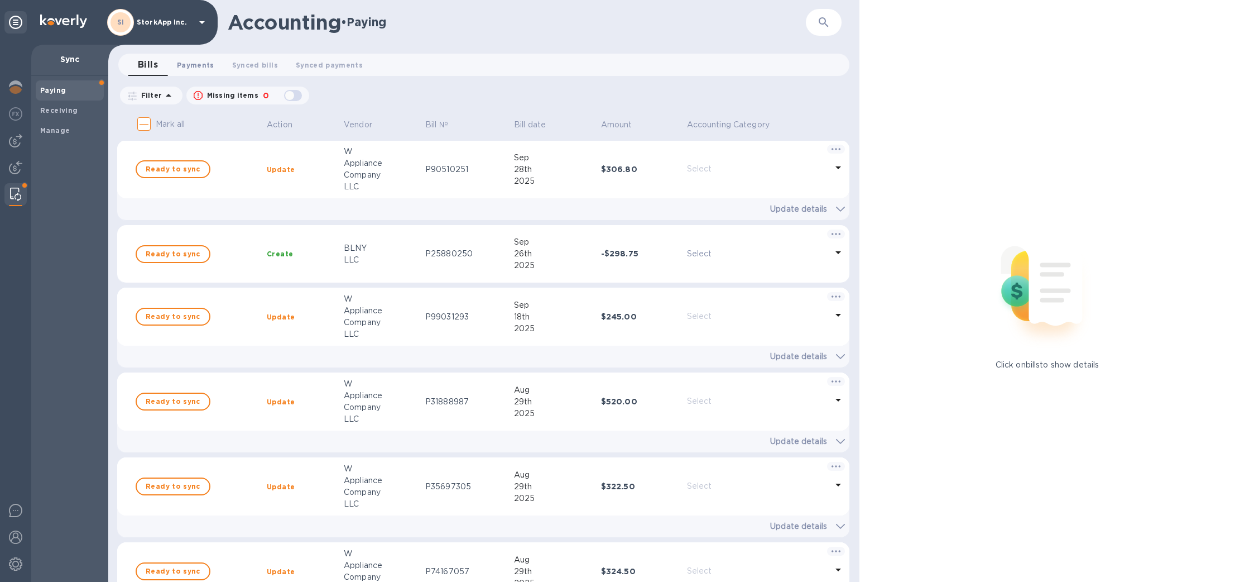
click at [200, 63] on span "Payments 0" at bounding box center [195, 65] width 37 height 12
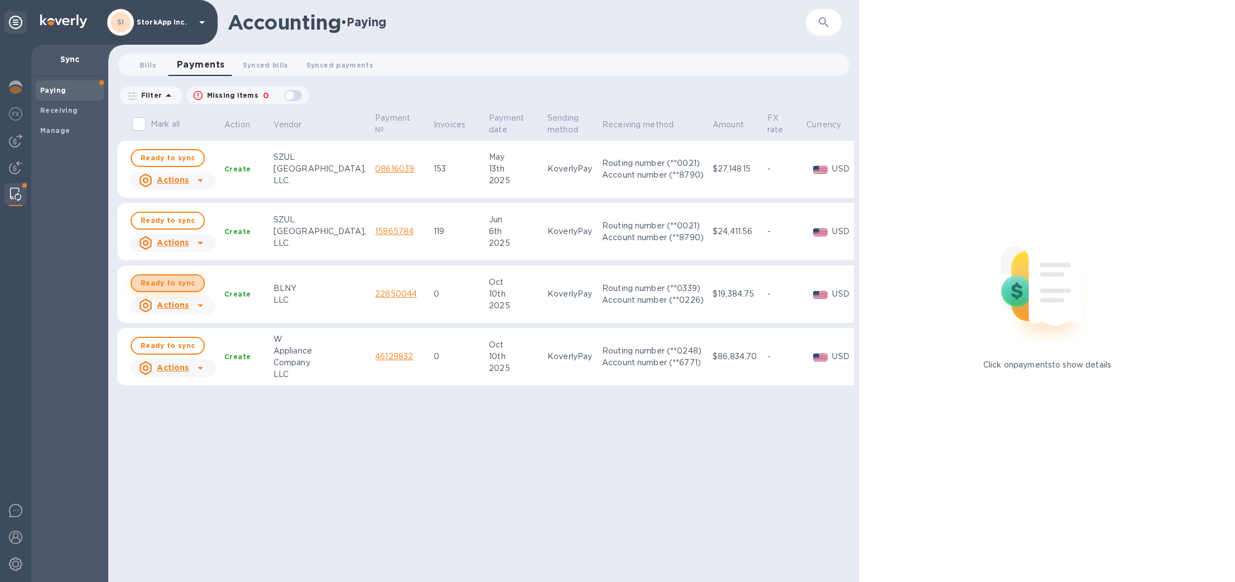
click at [171, 280] on span "Ready to sync" at bounding box center [168, 282] width 54 height 13
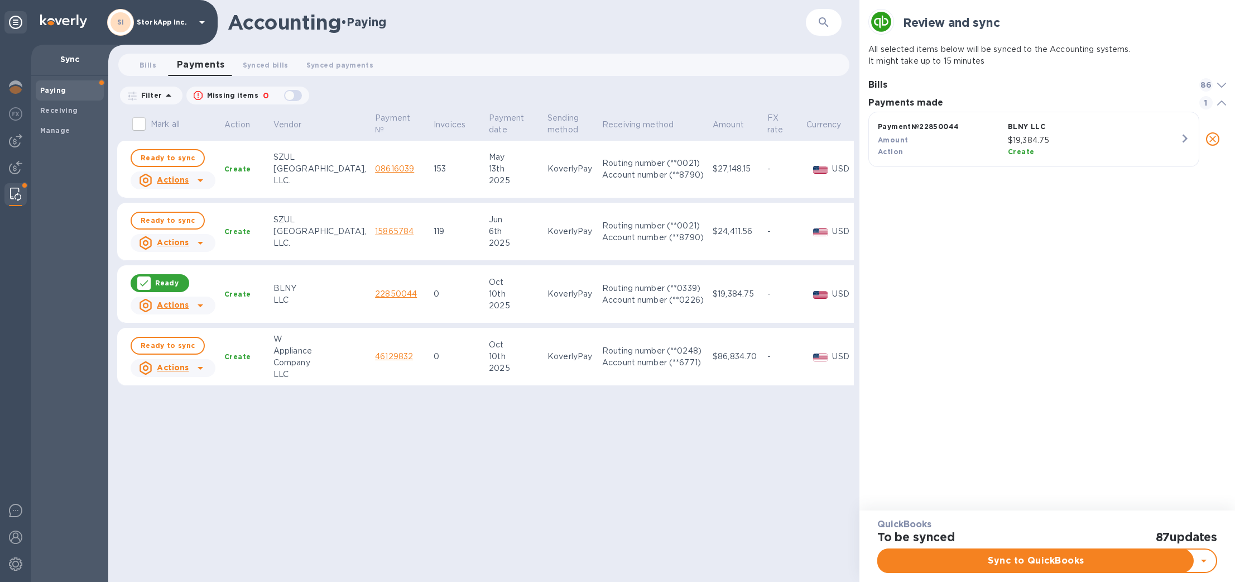
scroll to position [47, 358]
click at [1003, 569] on button "Sync to QuickBooks" at bounding box center [1035, 560] width 315 height 22
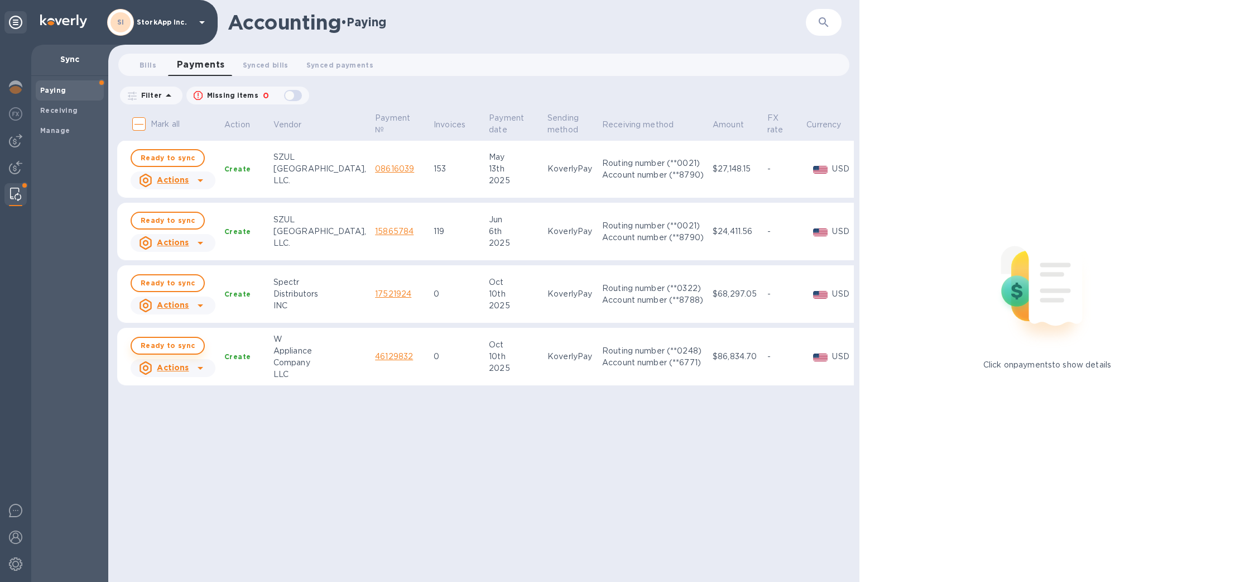
click at [187, 342] on span "Ready to sync" at bounding box center [168, 345] width 54 height 13
click at [171, 344] on span "Ready to sync" at bounding box center [168, 345] width 54 height 13
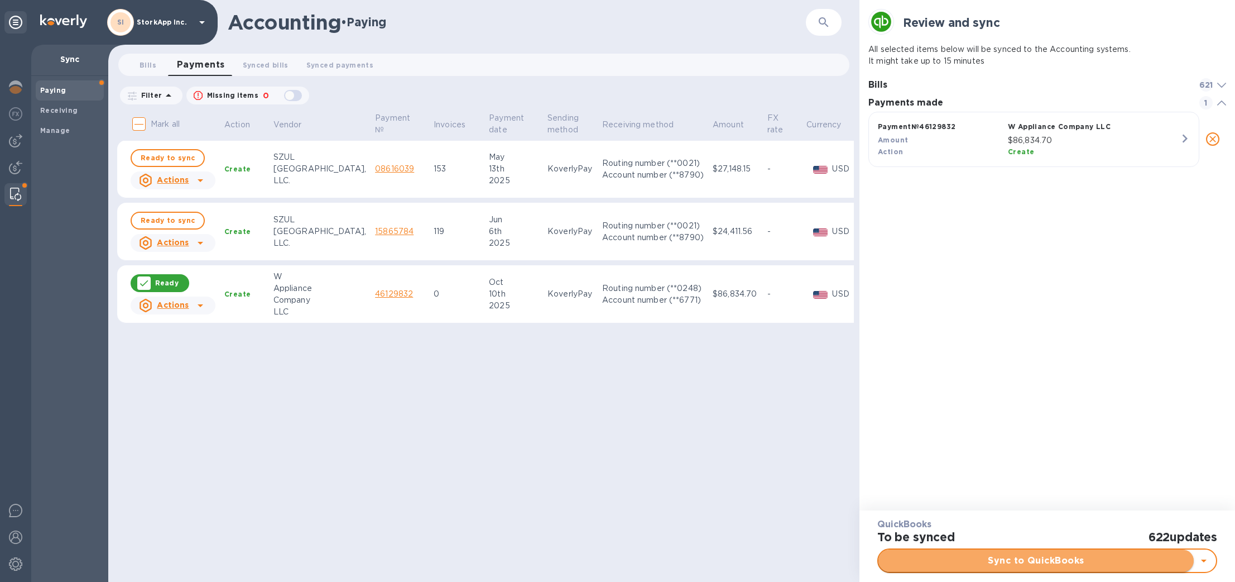
click at [1056, 567] on button "Sync to QuickBooks" at bounding box center [1035, 560] width 315 height 22
